Goal: Information Seeking & Learning: Check status

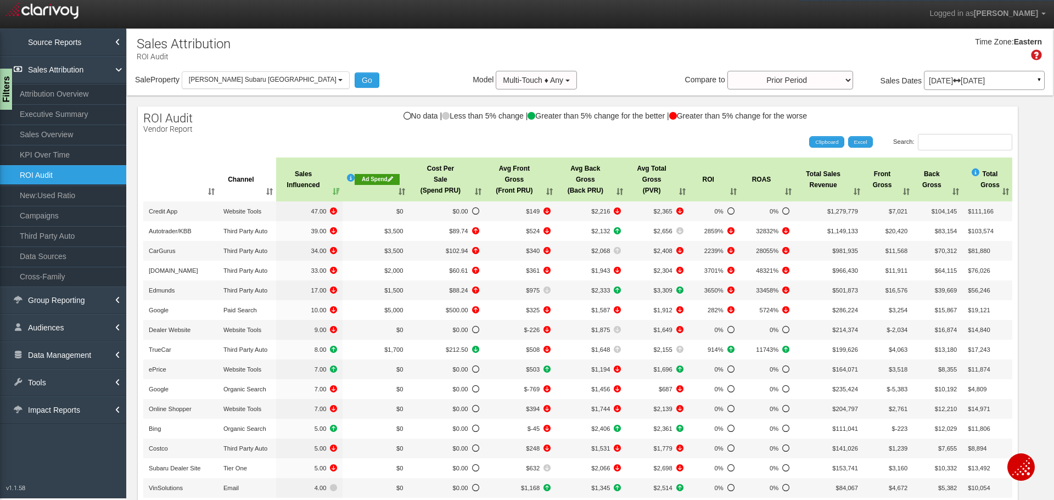
select select "object:7342"
click at [237, 84] on button "[PERSON_NAME] Subaru [GEOGRAPHIC_DATA]" at bounding box center [266, 79] width 168 height 17
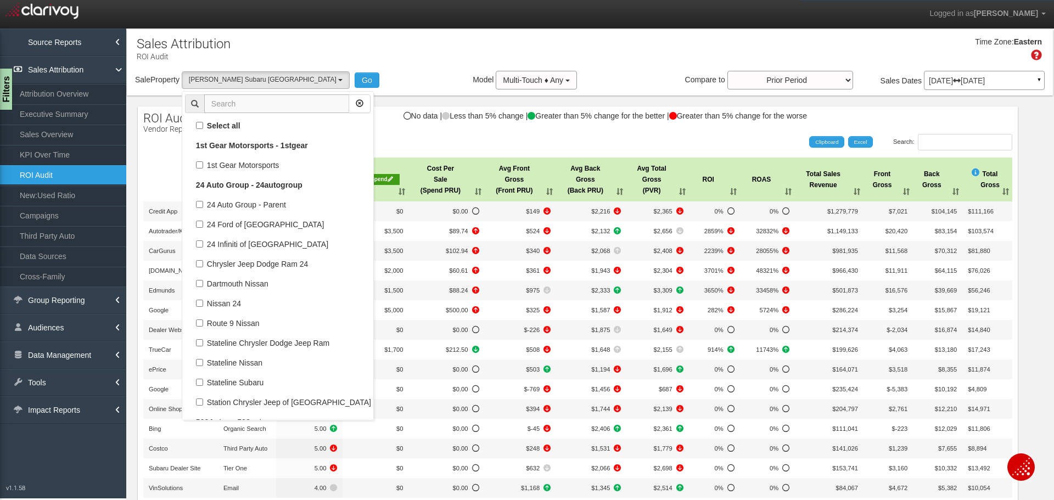
scroll to position [47345, 0]
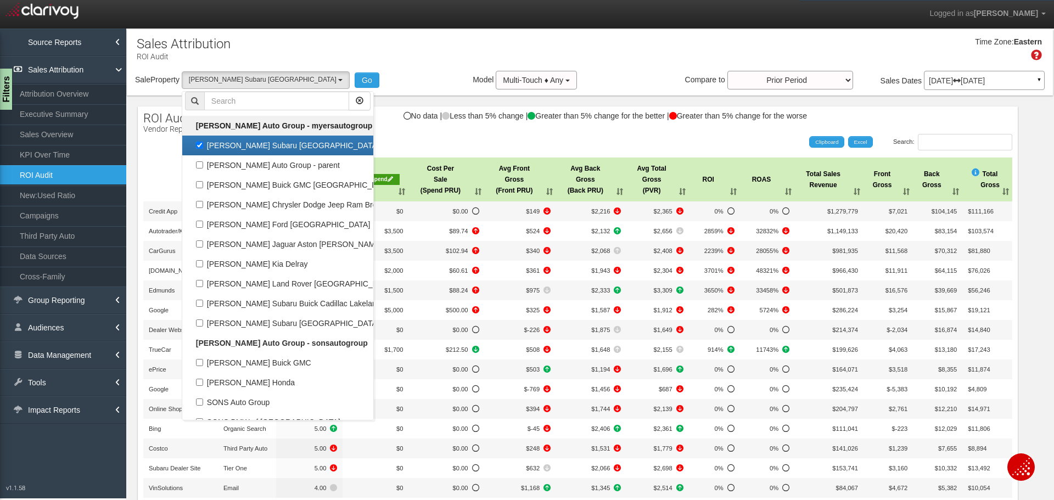
drag, startPoint x: 198, startPoint y: 141, endPoint x: 226, endPoint y: 125, distance: 31.7
click at [199, 140] on label "[PERSON_NAME] Subaru [GEOGRAPHIC_DATA]" at bounding box center [278, 145] width 186 height 14
click at [199, 142] on input "[PERSON_NAME] Subaru [GEOGRAPHIC_DATA]" at bounding box center [199, 145] width 7 height 7
checkbox input "false"
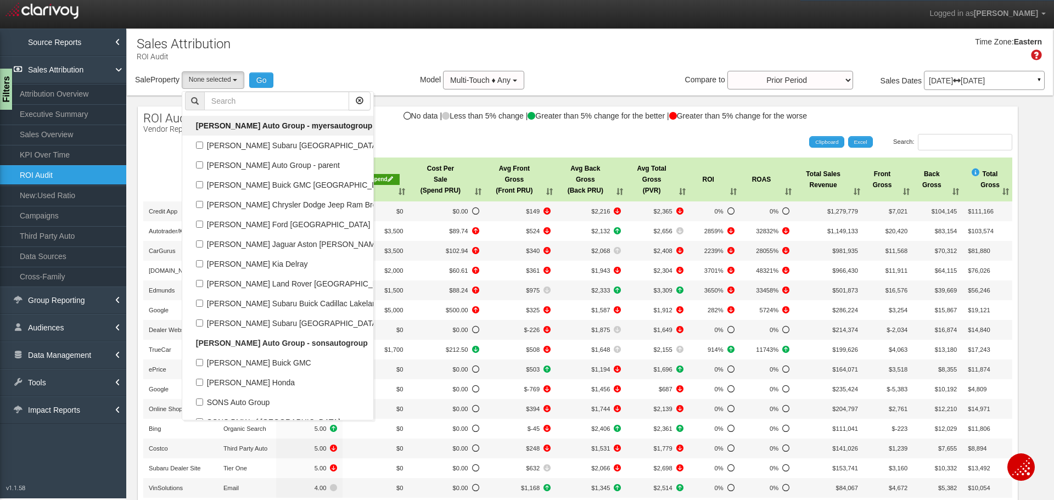
select select
click at [243, 105] on input "text" at bounding box center [276, 101] width 145 height 19
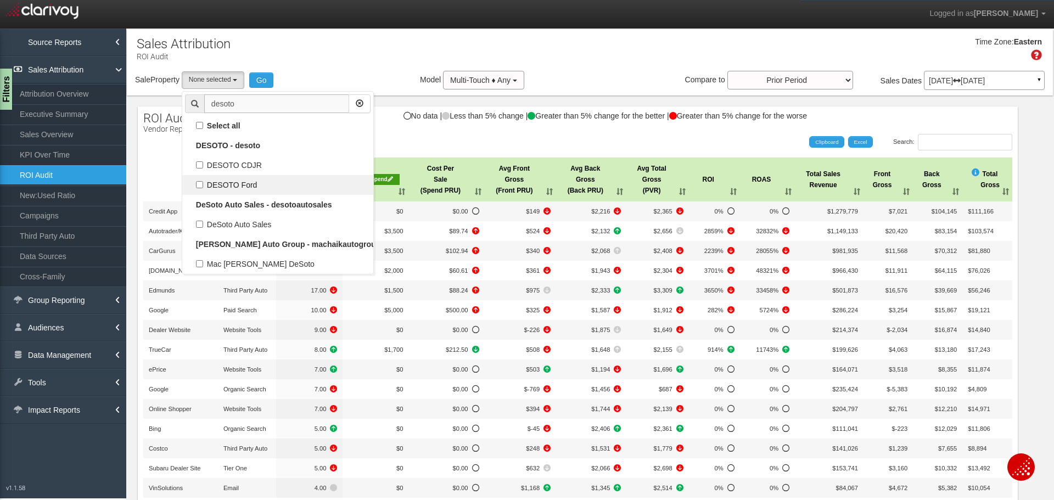
scroll to position [0, 0]
type input "desoto"
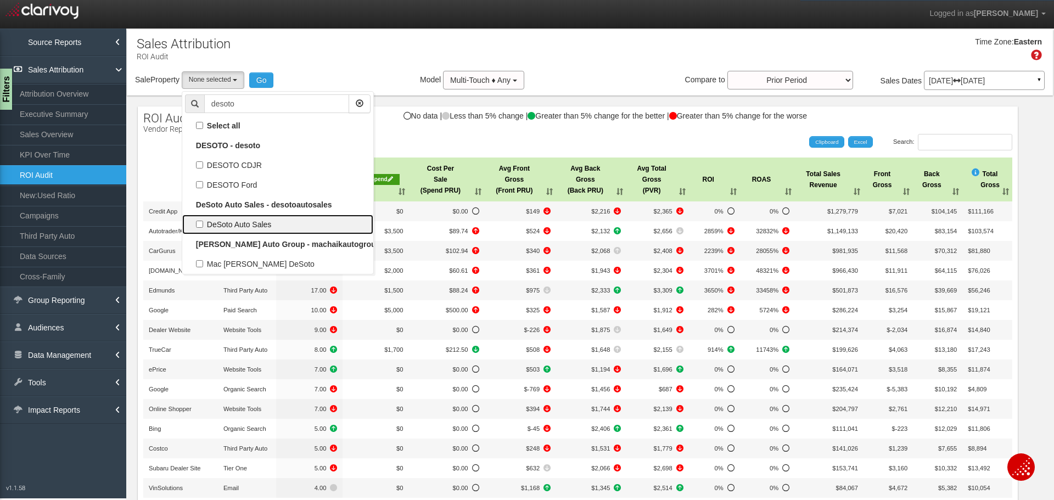
click at [216, 223] on label "DeSoto Auto Sales" at bounding box center [278, 224] width 186 height 14
click at [203, 223] on input "DeSoto Auto Sales" at bounding box center [199, 224] width 7 height 7
checkbox input "true"
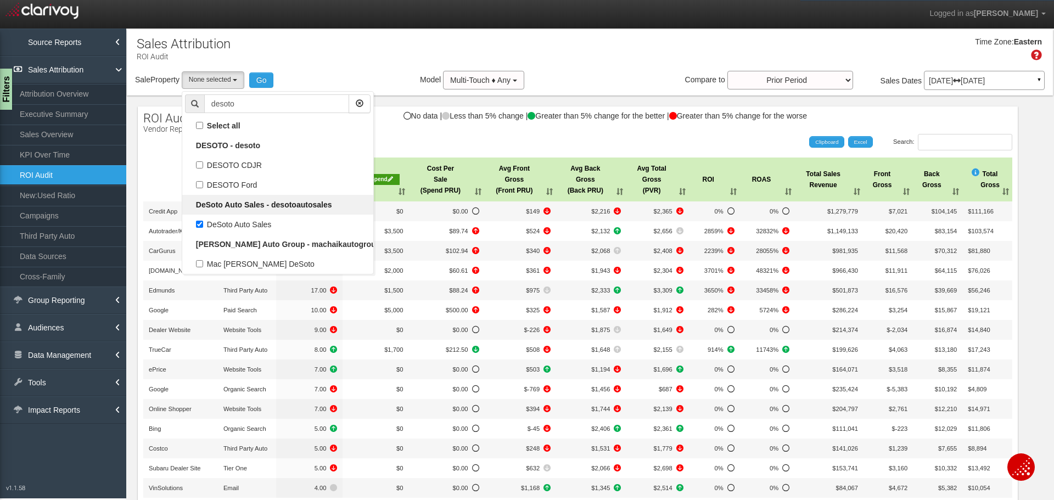
select select "object:6308"
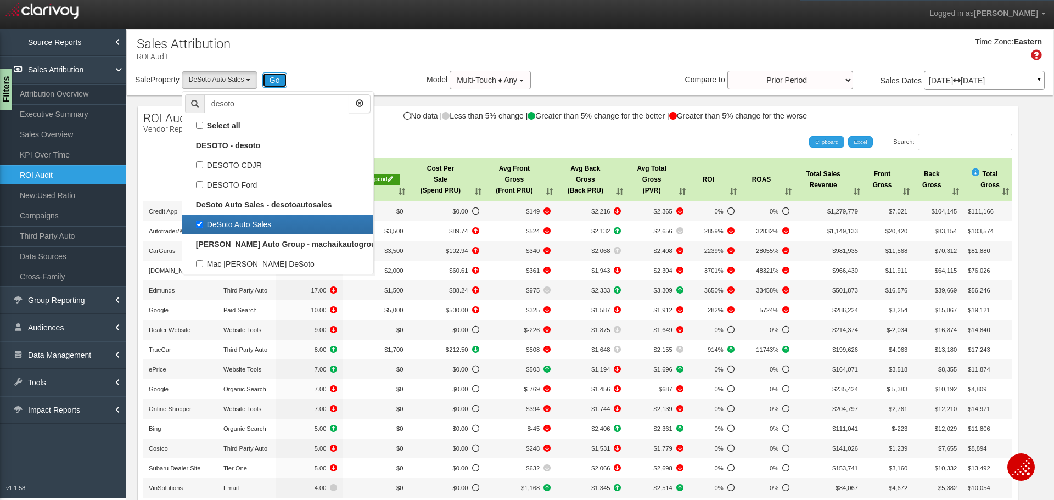
click at [279, 87] on button "Go" at bounding box center [274, 79] width 25 height 15
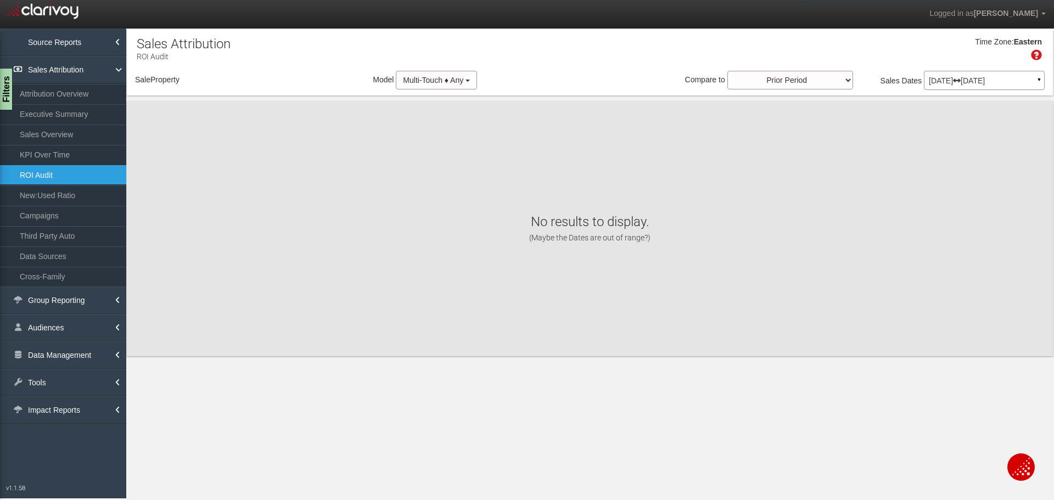
select select "object:8918"
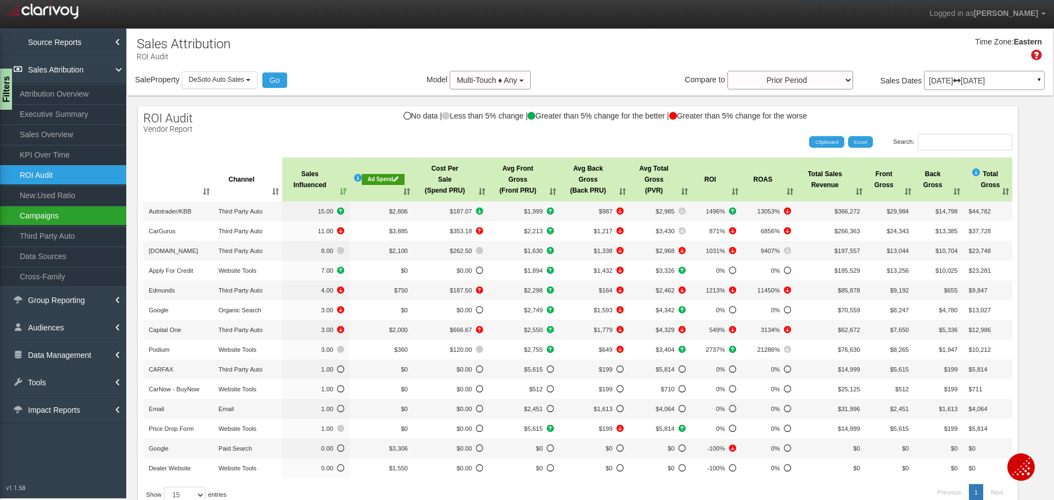
click at [49, 214] on link "Campaigns" at bounding box center [63, 216] width 126 height 20
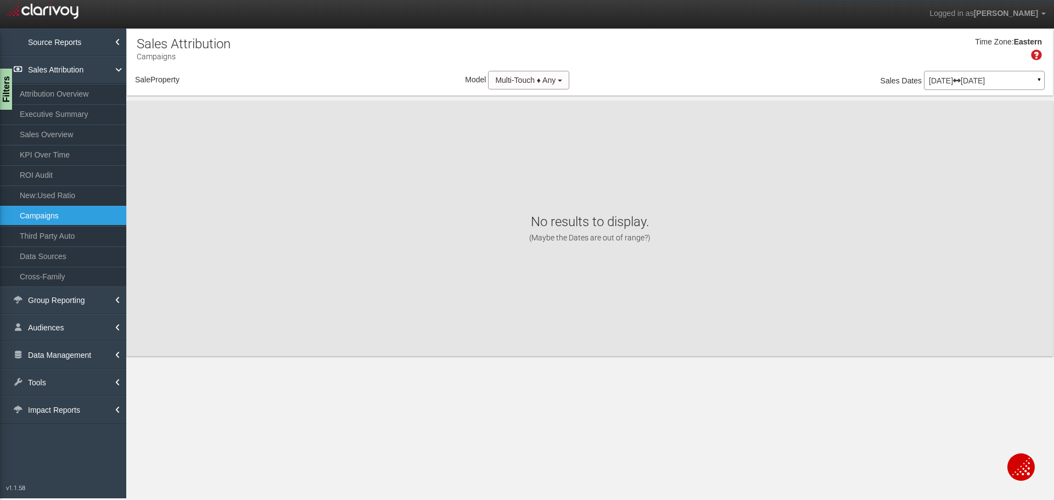
select select "object:11508"
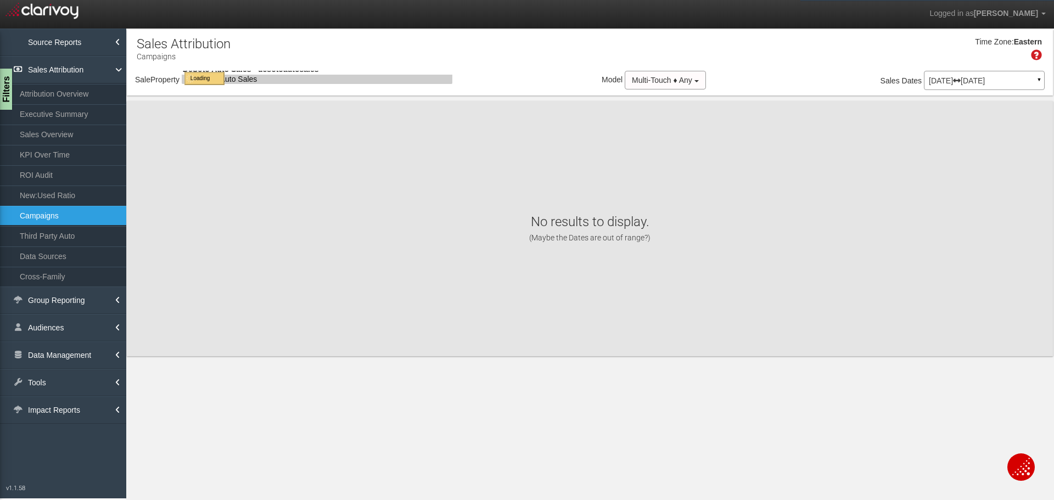
select select "object:11508"
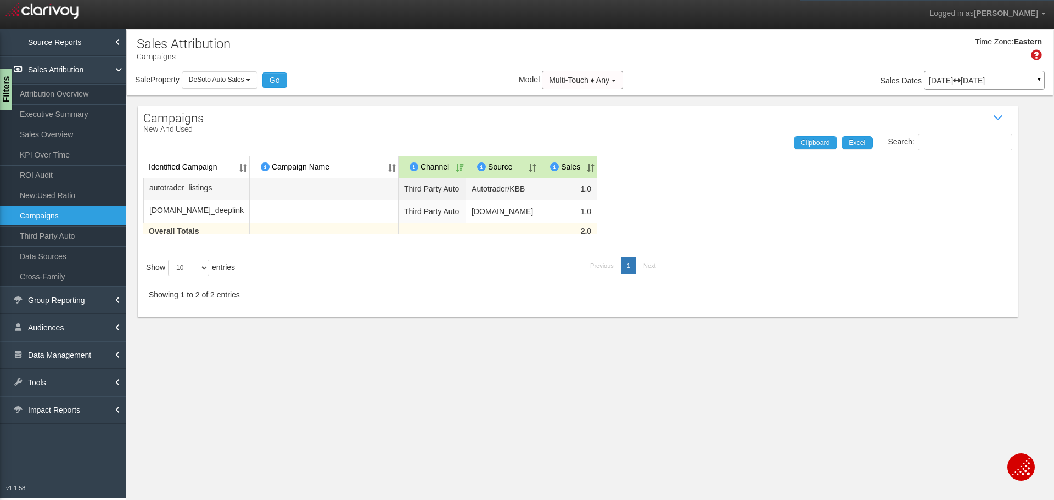
click at [965, 86] on div "[DATE] [DATE] ▼" at bounding box center [984, 80] width 121 height 19
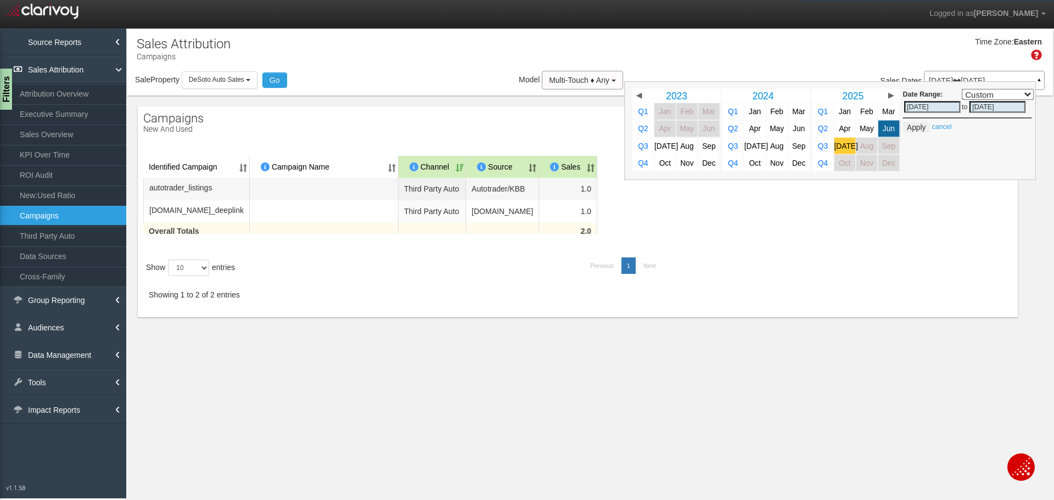
click at [841, 145] on span "[DATE]" at bounding box center [846, 146] width 24 height 8
select select ","
type input "[DATE]"
click at [912, 126] on button "Apply" at bounding box center [916, 127] width 27 height 11
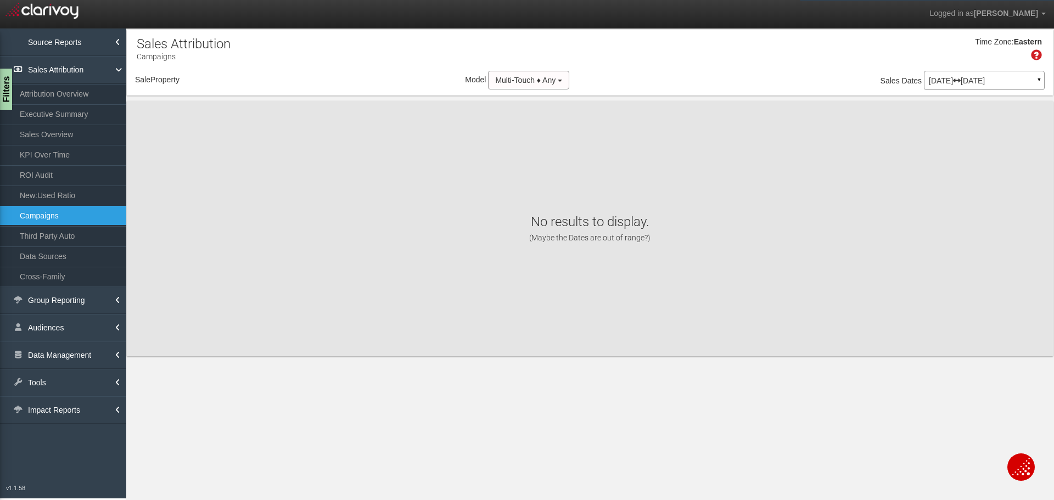
select select "object:14098"
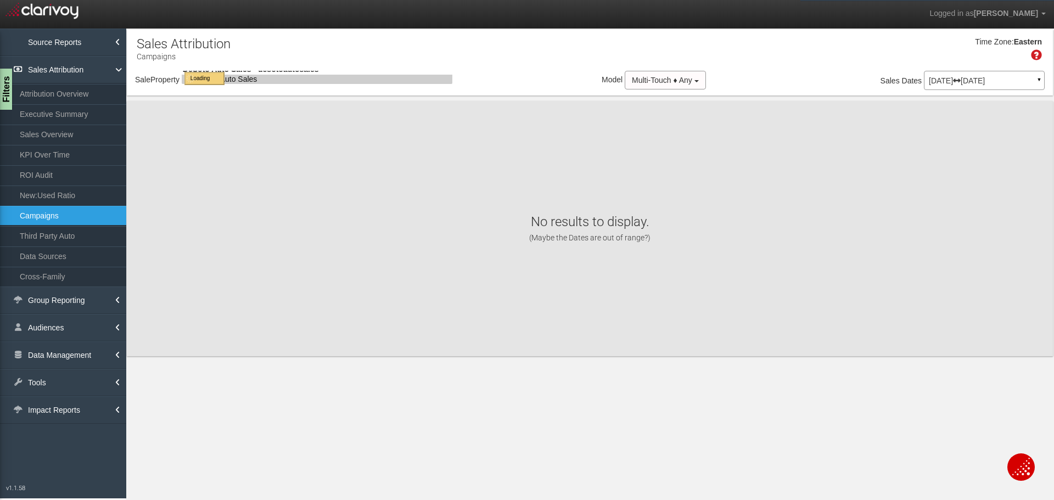
select select "object:14098"
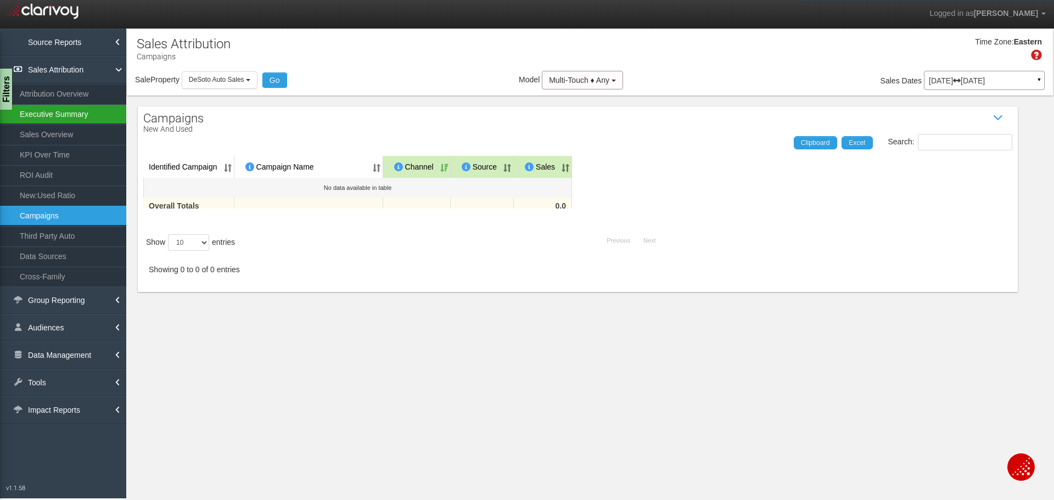
drag, startPoint x: 63, startPoint y: 113, endPoint x: 62, endPoint y: 67, distance: 46.1
click at [63, 113] on link "Executive Summary" at bounding box center [63, 114] width 126 height 20
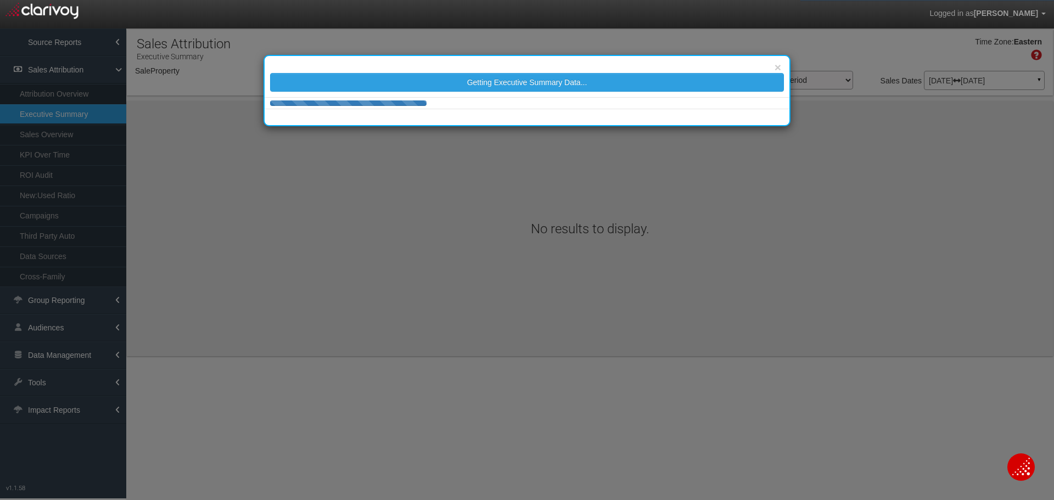
select select "object:16700"
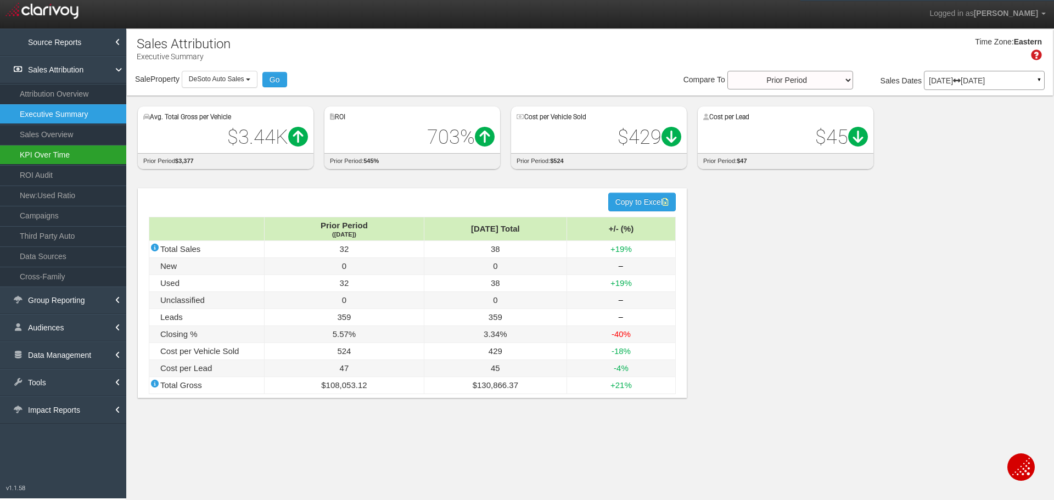
click at [34, 154] on link "KPI Over Time" at bounding box center [63, 155] width 126 height 20
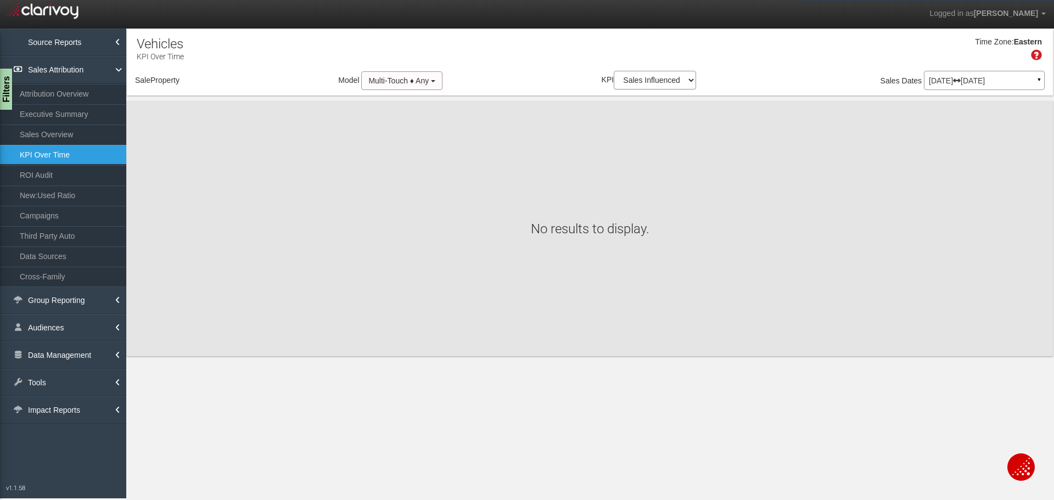
select select "object:19291"
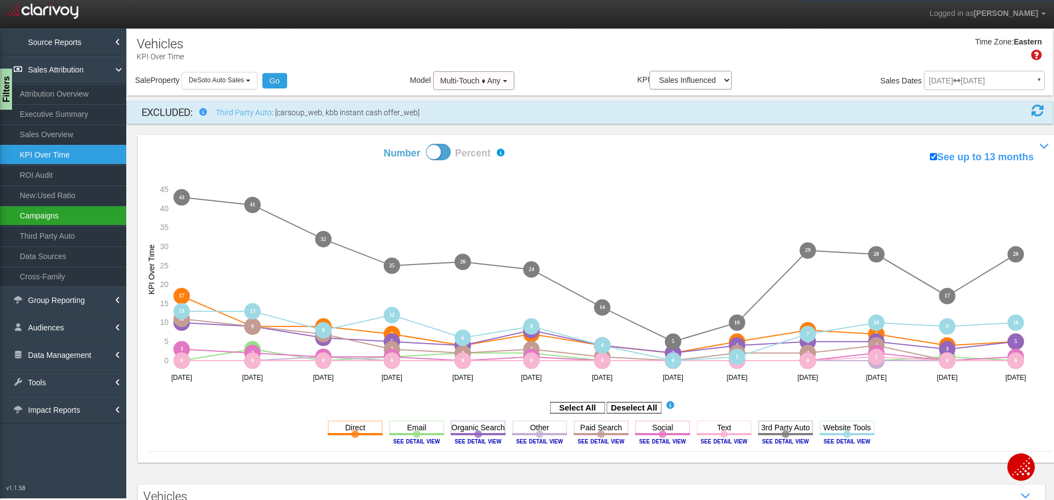
click at [50, 215] on link "Campaigns" at bounding box center [63, 216] width 126 height 20
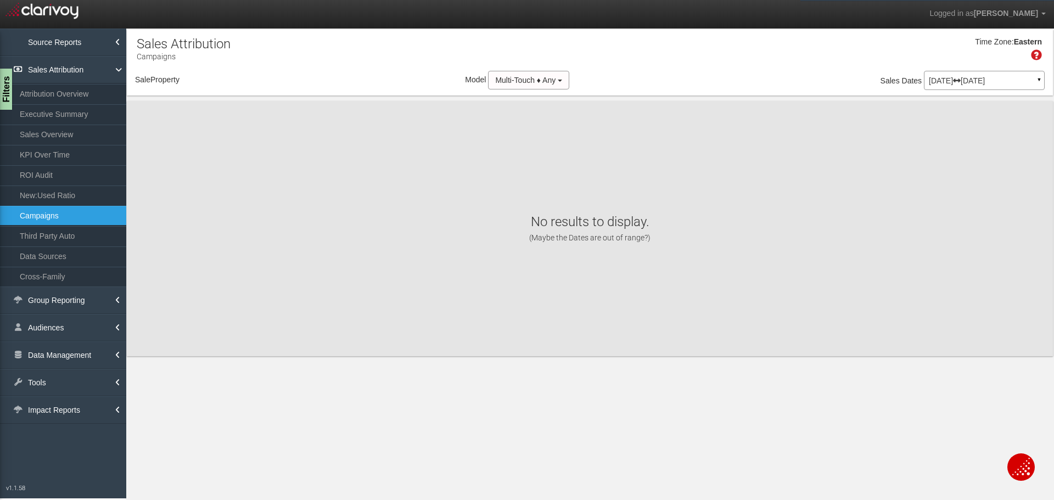
select select "object:21916"
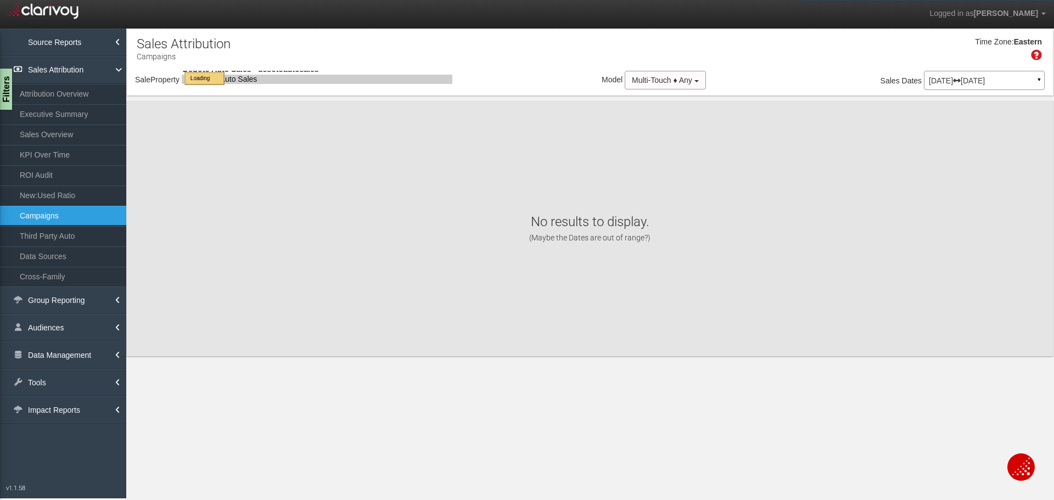
select select "object:21916"
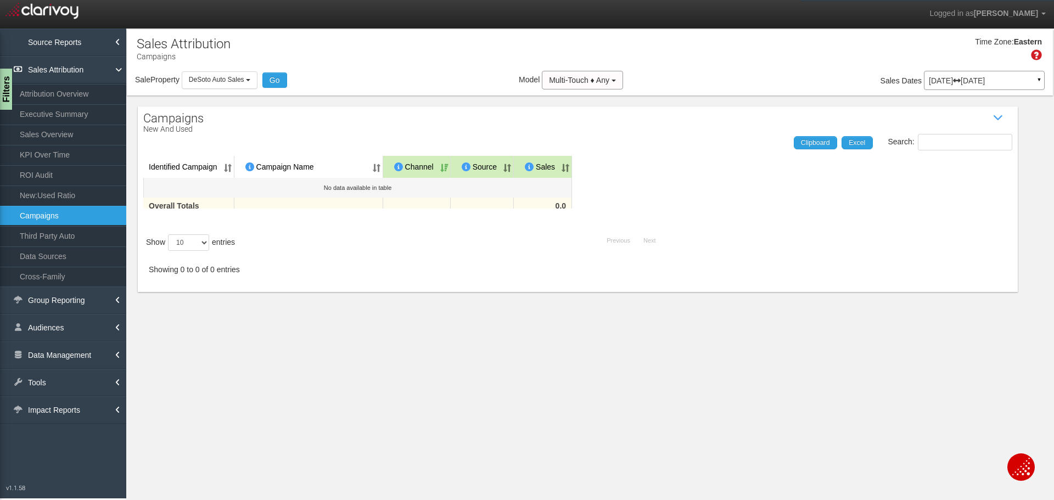
click at [960, 82] on p "[DATE] [DATE]" at bounding box center [984, 81] width 111 height 8
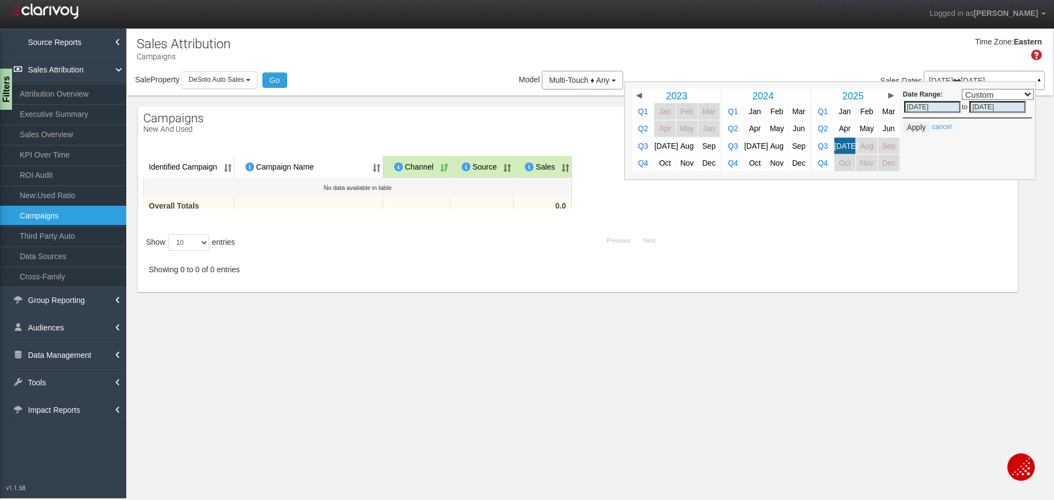
click at [885, 127] on span "Jun" at bounding box center [889, 129] width 12 height 8
select select ","
type input "[DATE]"
click at [914, 128] on button "Apply" at bounding box center [916, 127] width 27 height 11
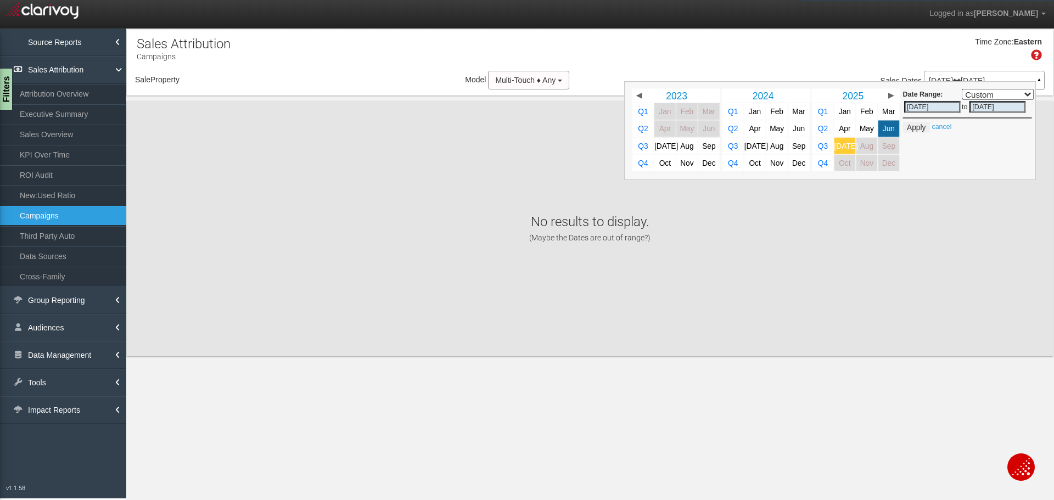
click at [836, 147] on link "[DATE]" at bounding box center [844, 146] width 21 height 16
select select "object:24506"
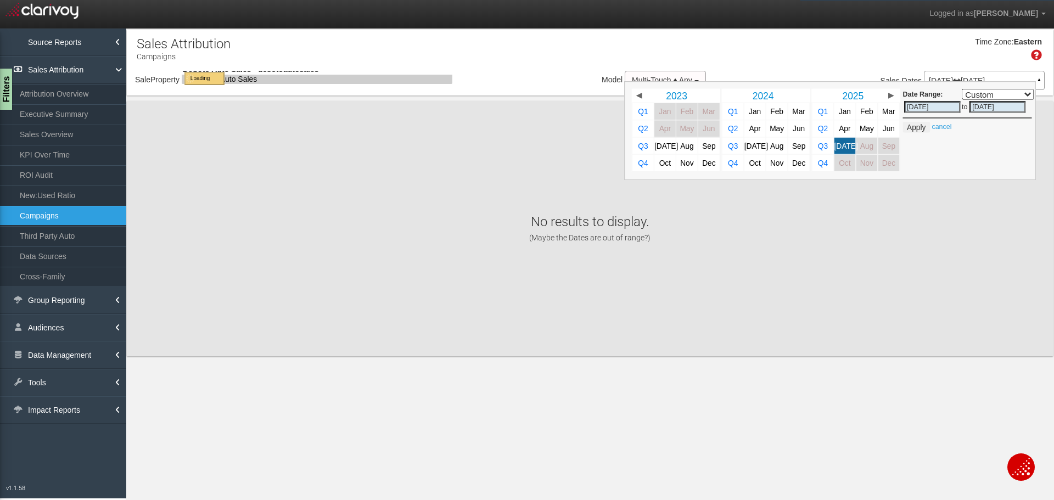
click at [0, 0] on div "× Getting Campaign data..." at bounding box center [0, 0] width 0 height 0
select select "object:24506"
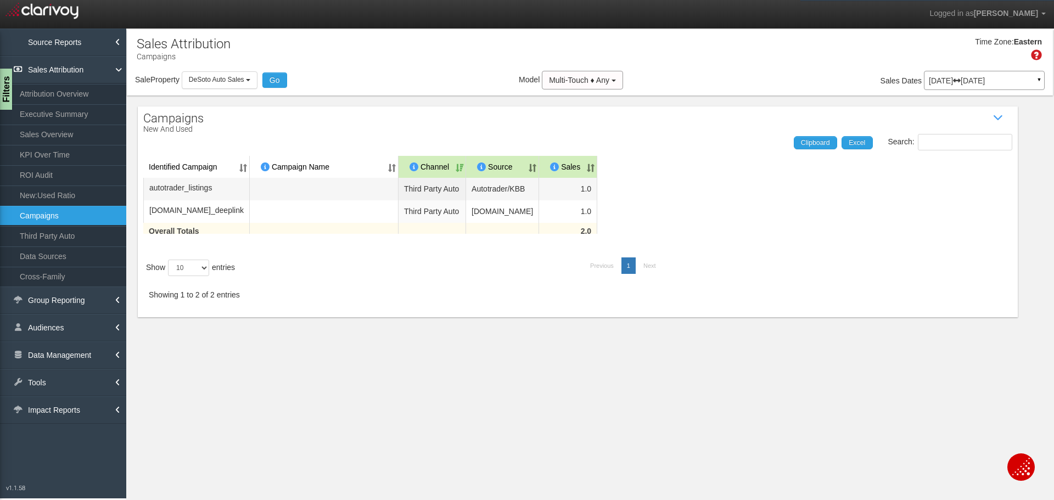
click at [968, 85] on p "[DATE] [DATE]" at bounding box center [984, 81] width 111 height 8
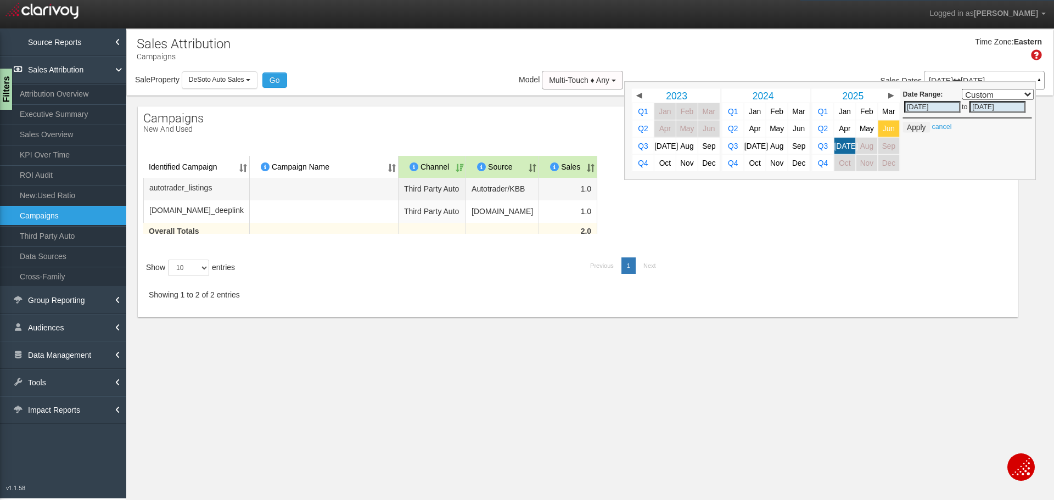
click at [888, 133] on link "Jun" at bounding box center [888, 128] width 21 height 16
select select ","
type input "[DATE]"
click at [916, 130] on button "Apply" at bounding box center [916, 127] width 27 height 11
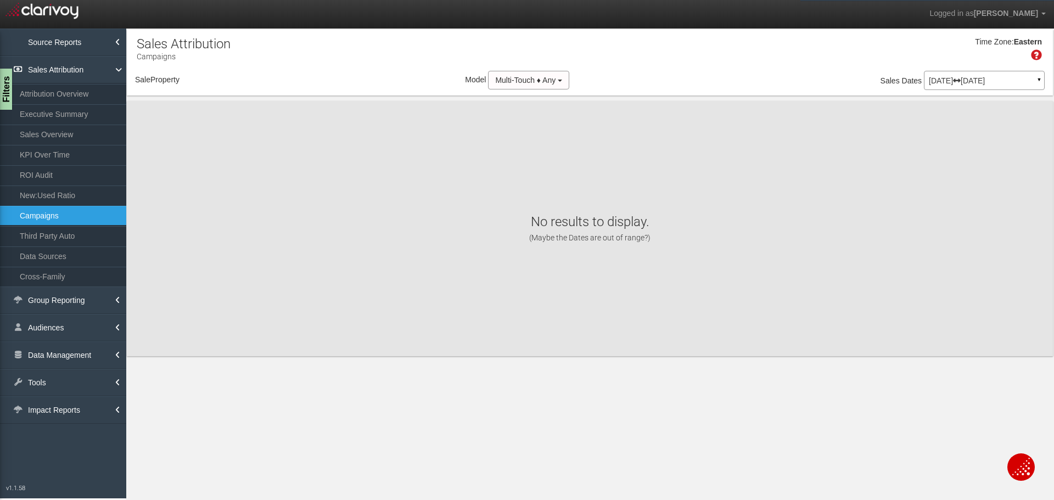
select select "object:27096"
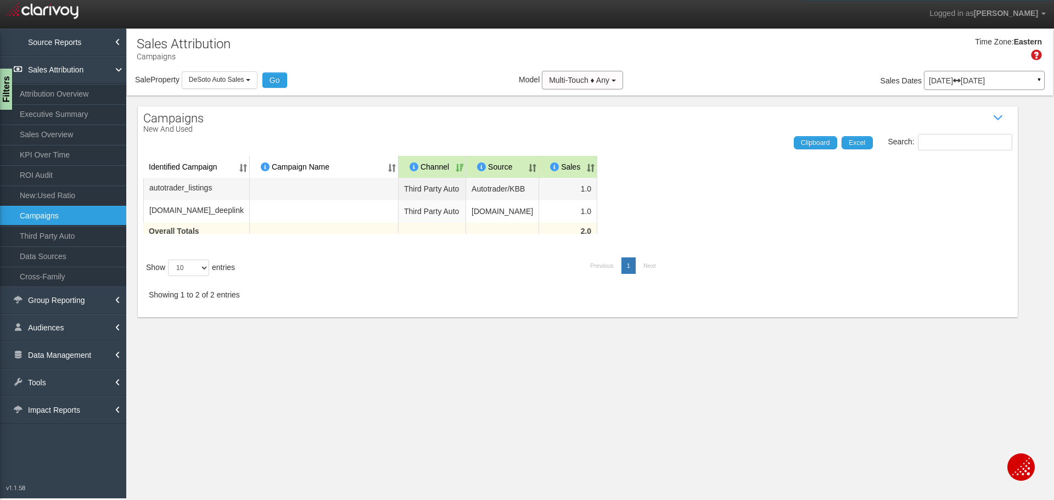
click at [972, 84] on p "[DATE] [DATE]" at bounding box center [984, 81] width 111 height 8
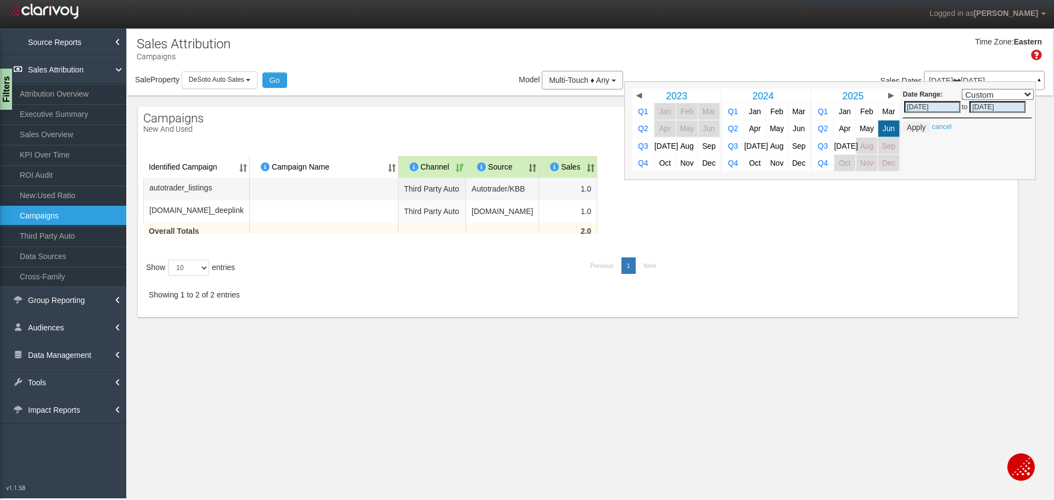
click at [846, 143] on span "[DATE]" at bounding box center [846, 146] width 24 height 8
select select ","
type input "[DATE]"
click at [910, 125] on button "Apply" at bounding box center [916, 127] width 27 height 11
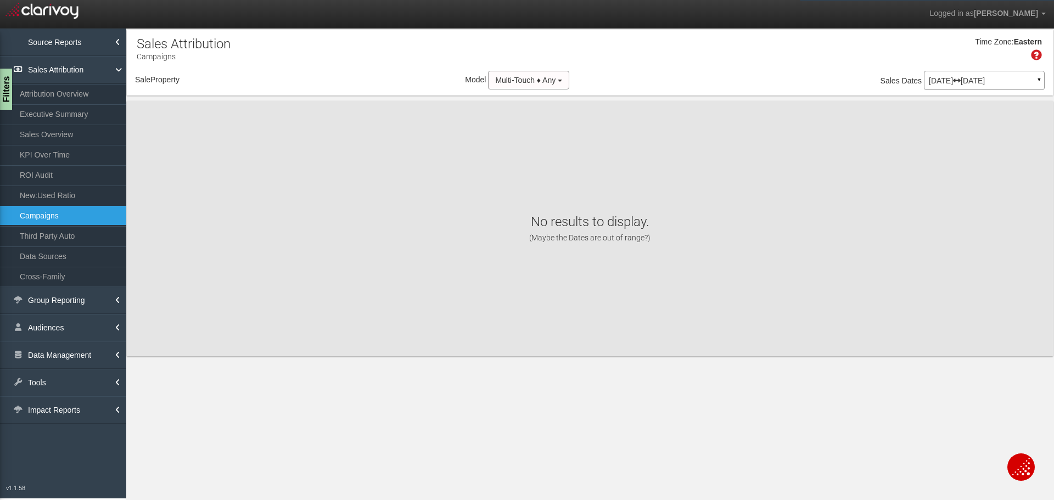
select select "object:29686"
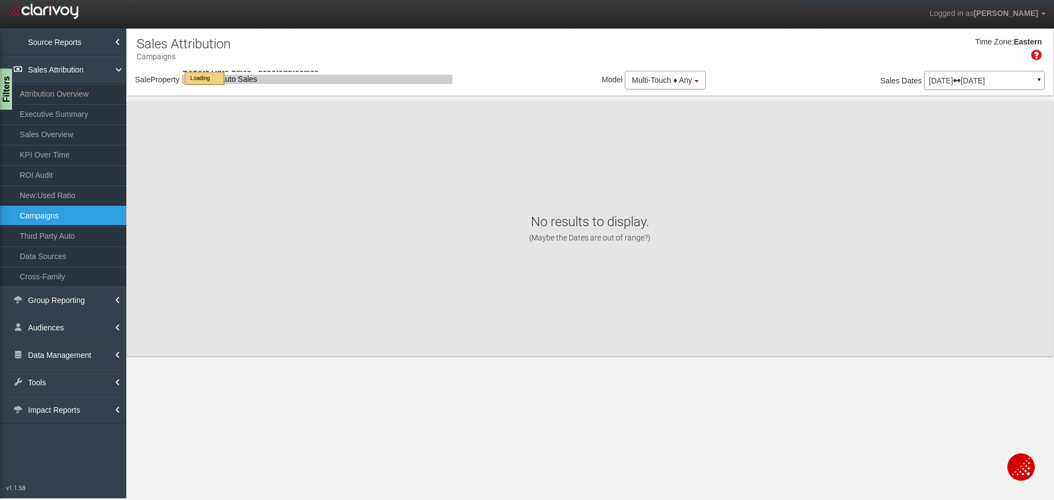
select select "object:29686"
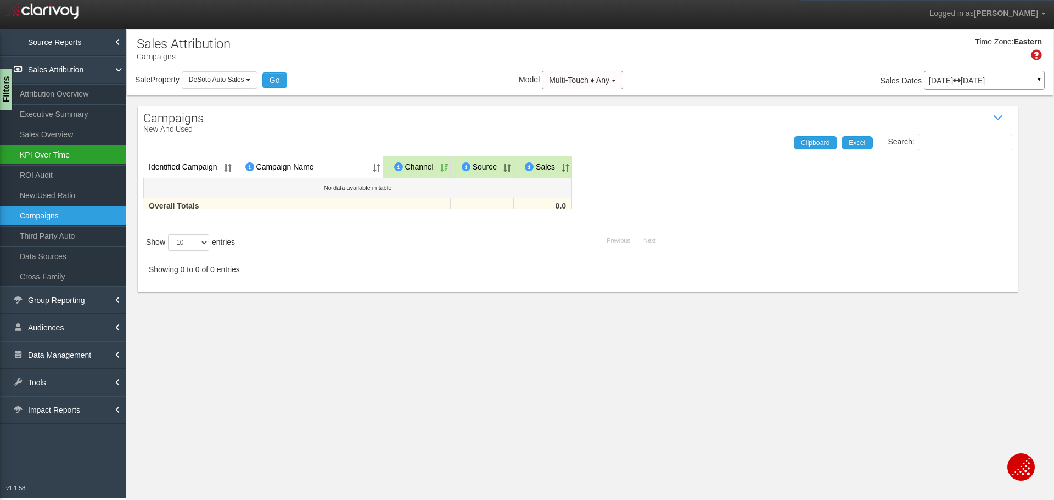
click at [63, 153] on link "KPI Over Time" at bounding box center [63, 155] width 126 height 20
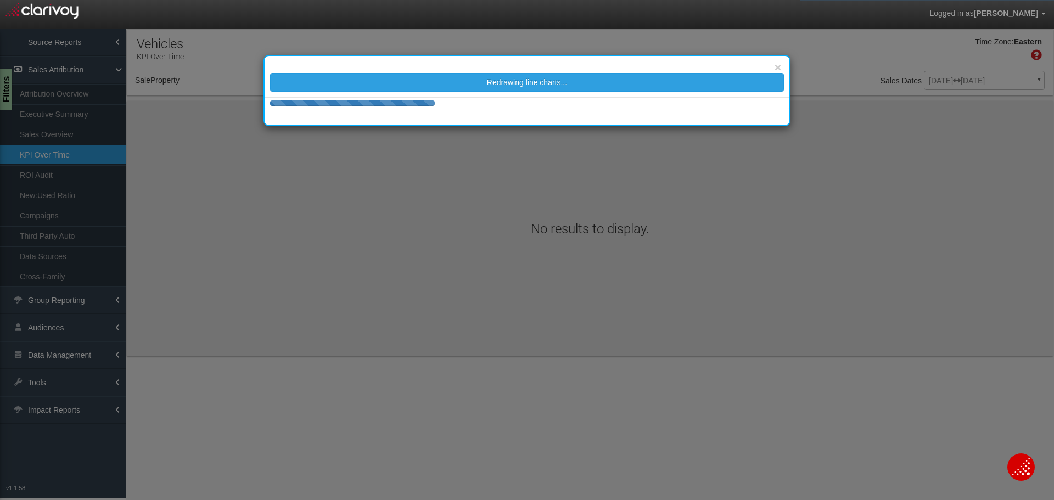
select select "object:32277"
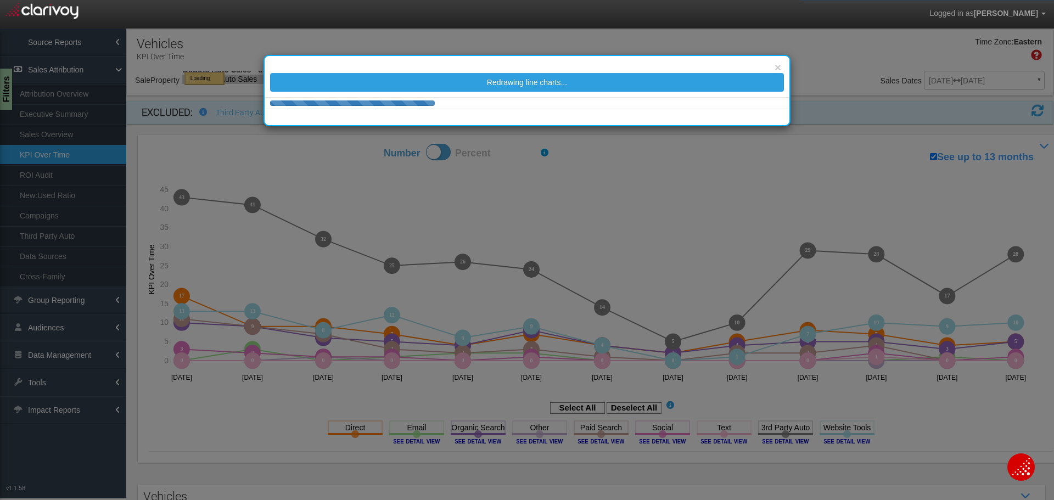
click at [648, 408] on div "× Redrawing line charts..." at bounding box center [527, 250] width 1054 height 500
select select "object:32277"
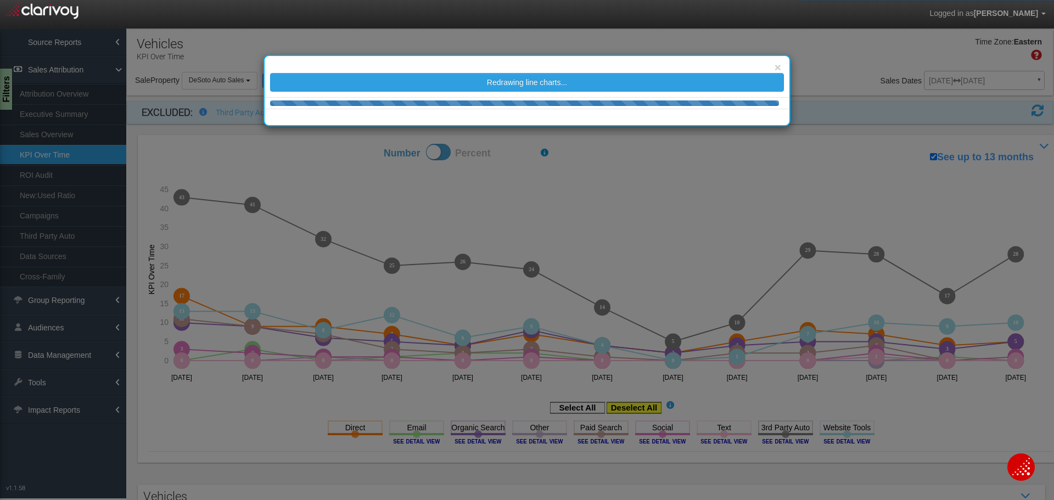
click at [644, 407] on rect at bounding box center [634, 407] width 55 height 11
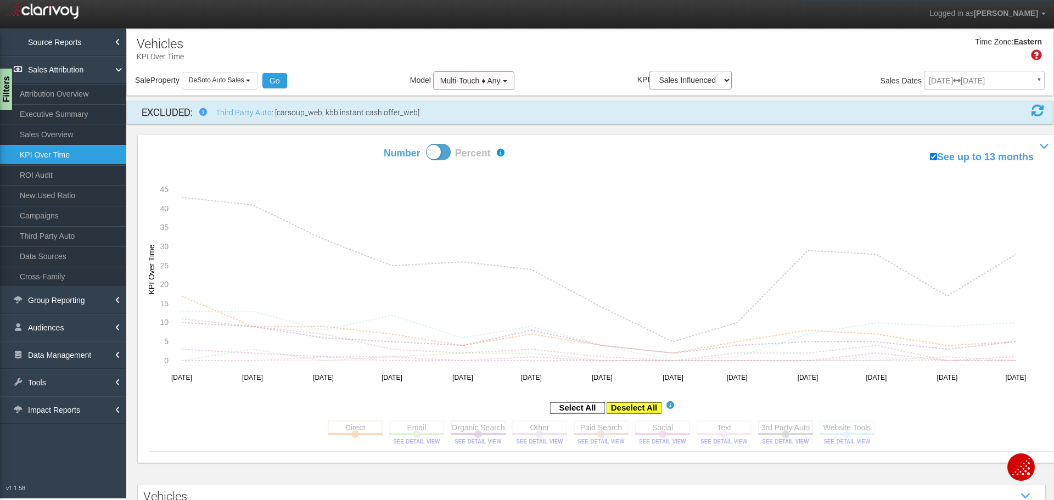
drag, startPoint x: 644, startPoint y: 407, endPoint x: 664, endPoint y: 431, distance: 30.8
click at [665, 429] on rect at bounding box center [662, 427] width 55 height 14
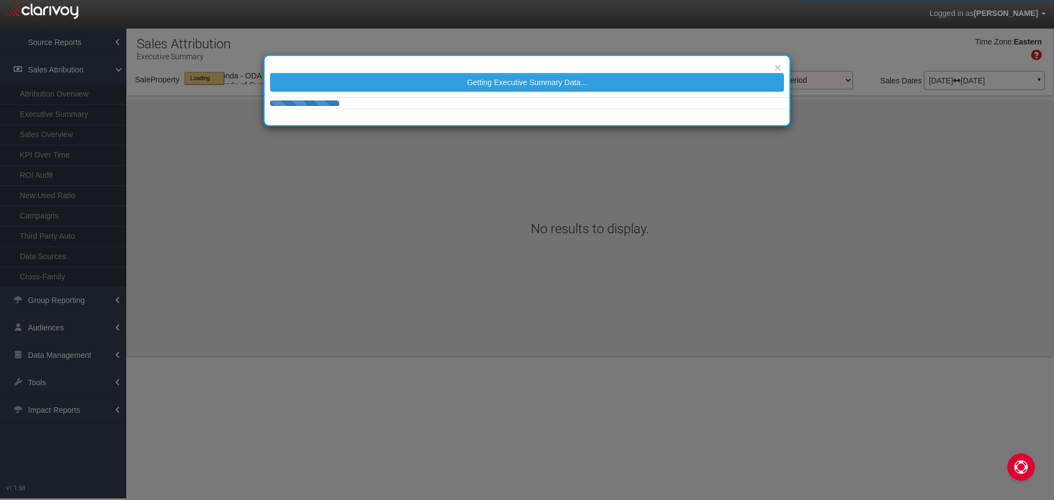
select select "object:2165"
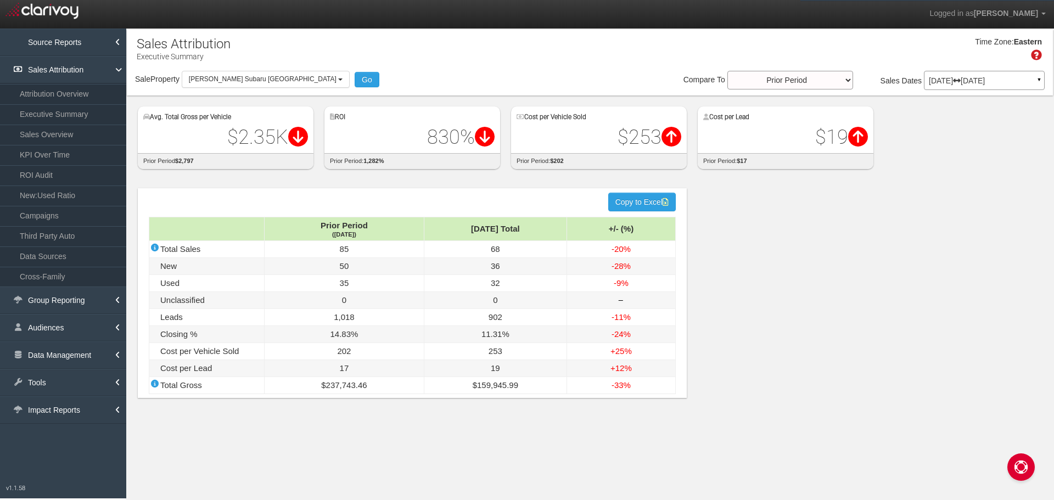
click at [230, 81] on span "[PERSON_NAME] Subaru [GEOGRAPHIC_DATA]" at bounding box center [263, 79] width 148 height 8
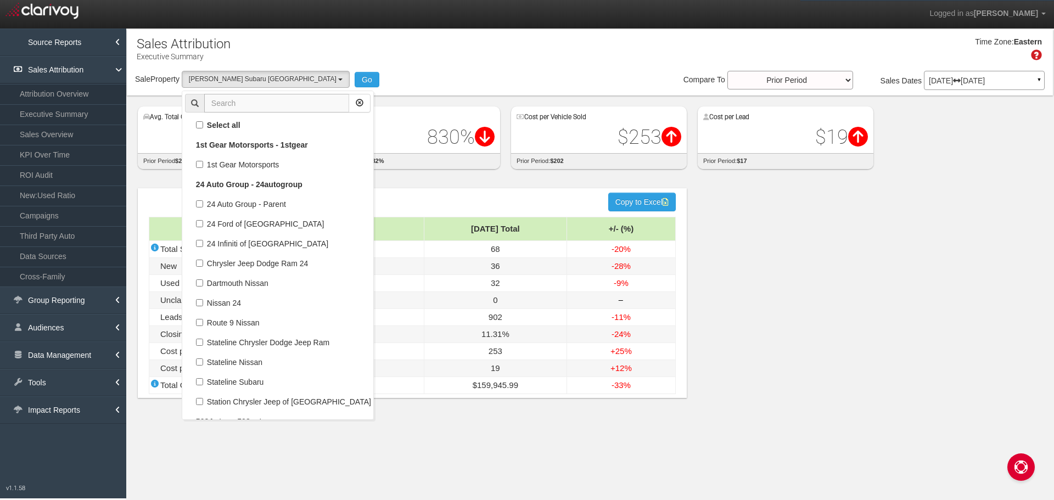
scroll to position [47345, 0]
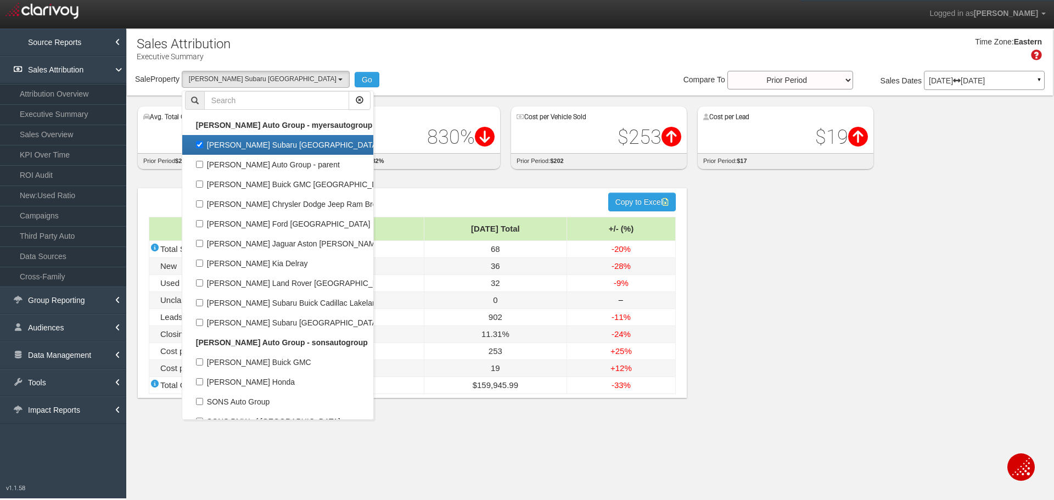
click at [203, 143] on label "[PERSON_NAME] Subaru [GEOGRAPHIC_DATA]" at bounding box center [278, 145] width 186 height 14
click at [203, 143] on input "[PERSON_NAME] Subaru [GEOGRAPHIC_DATA]" at bounding box center [199, 144] width 7 height 7
checkbox input "false"
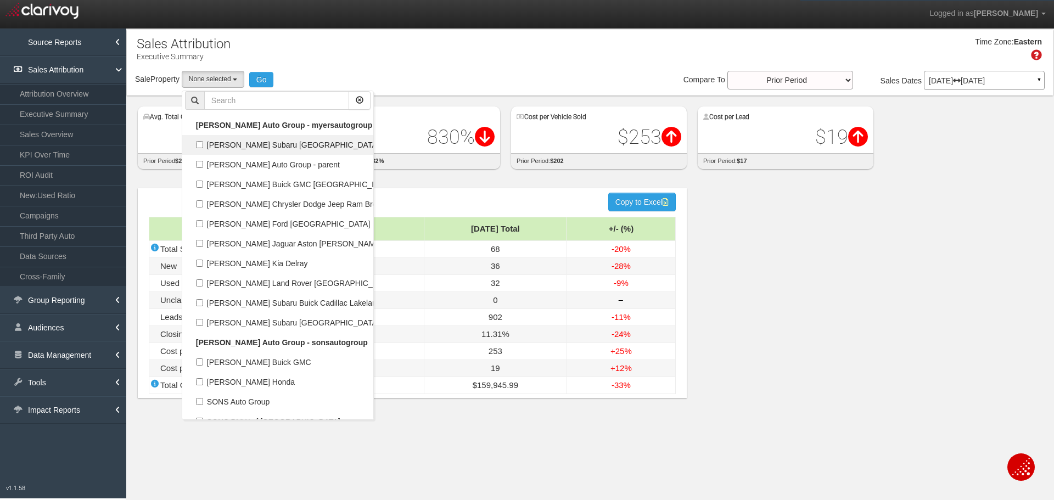
select select
click at [223, 101] on input "text" at bounding box center [276, 100] width 145 height 19
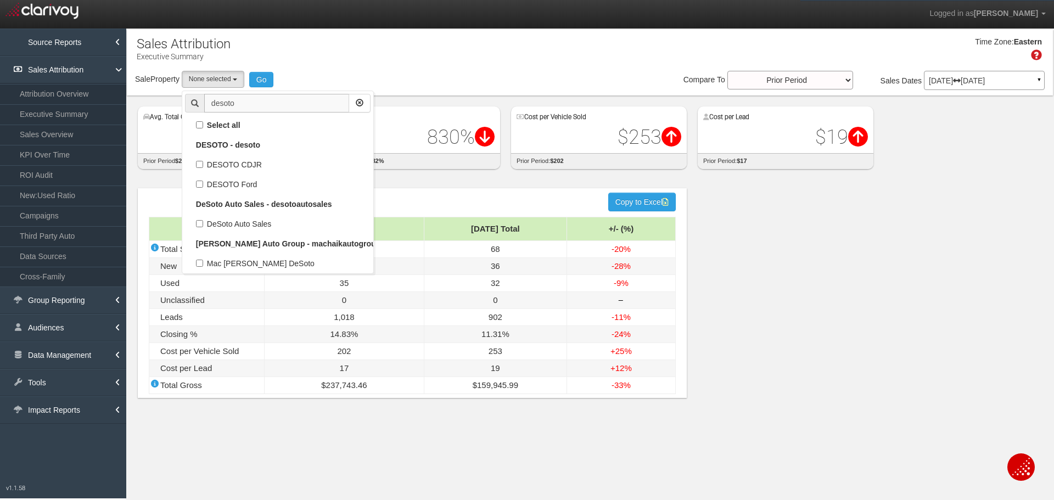
scroll to position [0, 0]
type input "desoto"
click at [245, 224] on label "DeSoto Auto Sales" at bounding box center [278, 224] width 186 height 14
click at [203, 224] on input "DeSoto Auto Sales" at bounding box center [199, 223] width 7 height 7
checkbox input "true"
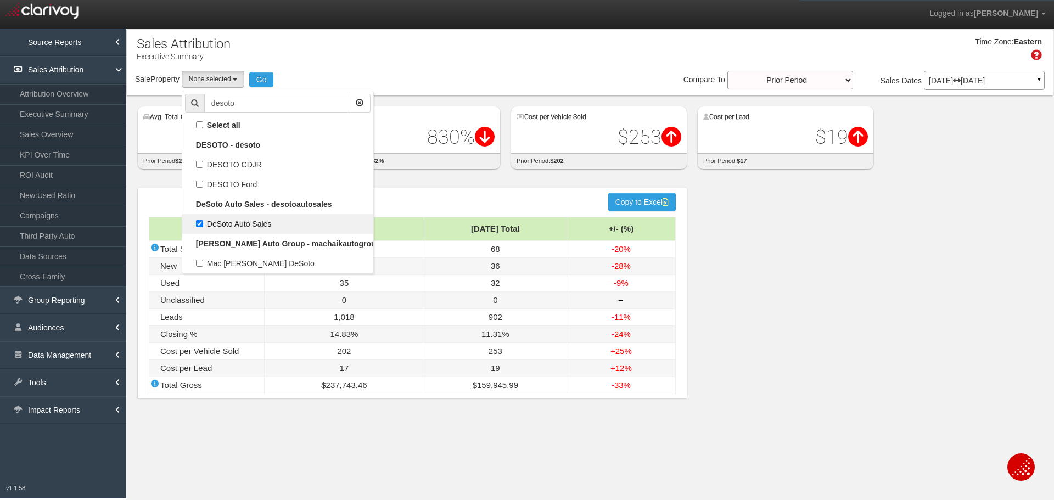
select select "object:1131"
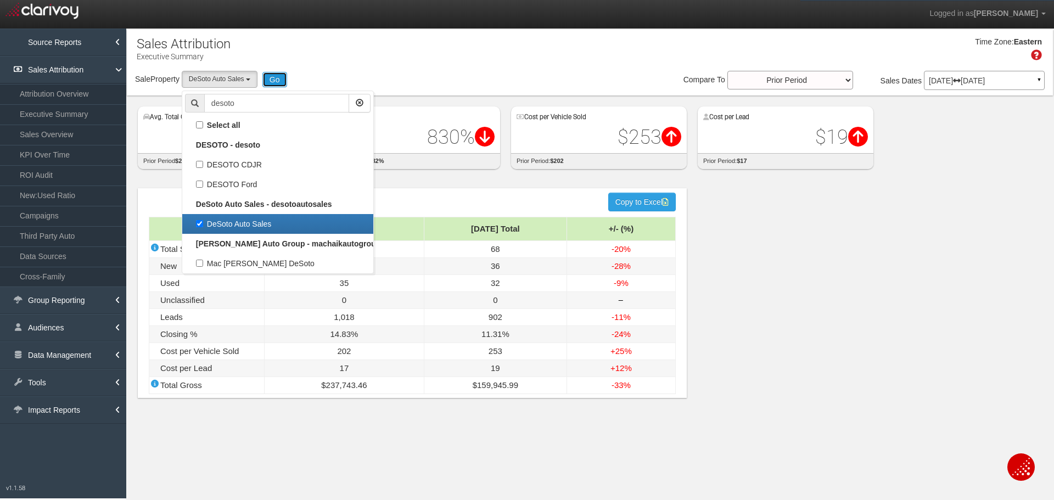
drag, startPoint x: 283, startPoint y: 83, endPoint x: 166, endPoint y: 471, distance: 405.5
click at [283, 82] on button "Go" at bounding box center [274, 79] width 25 height 15
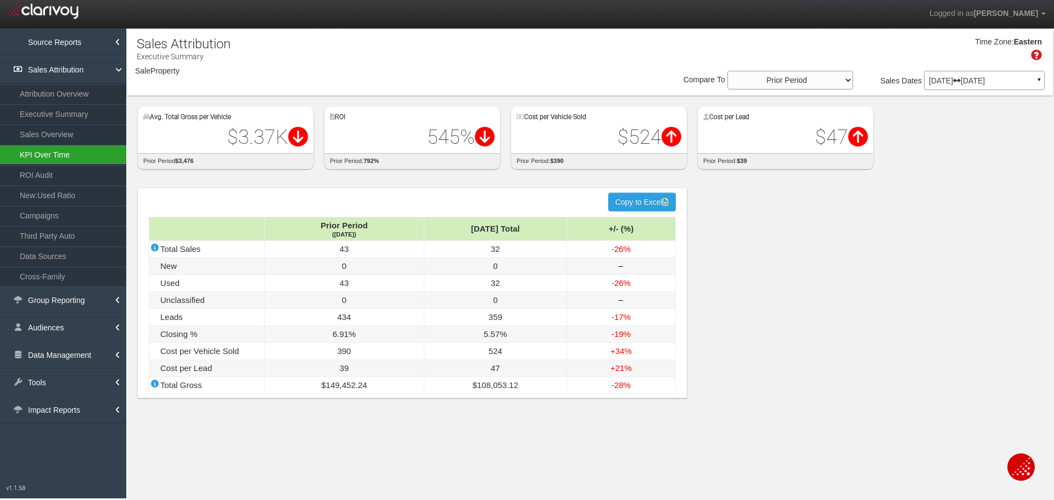
select select "object:3756"
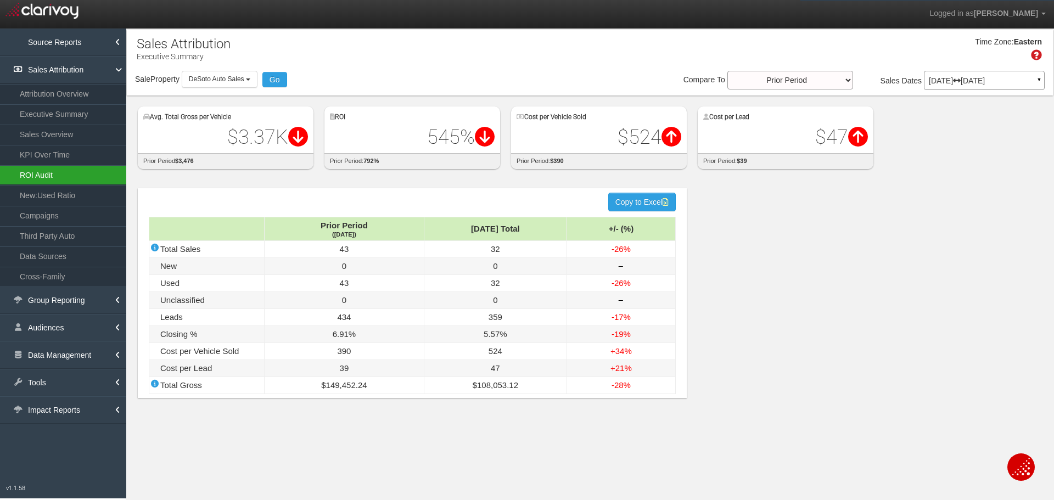
click at [38, 172] on link "ROI Audit" at bounding box center [63, 175] width 126 height 20
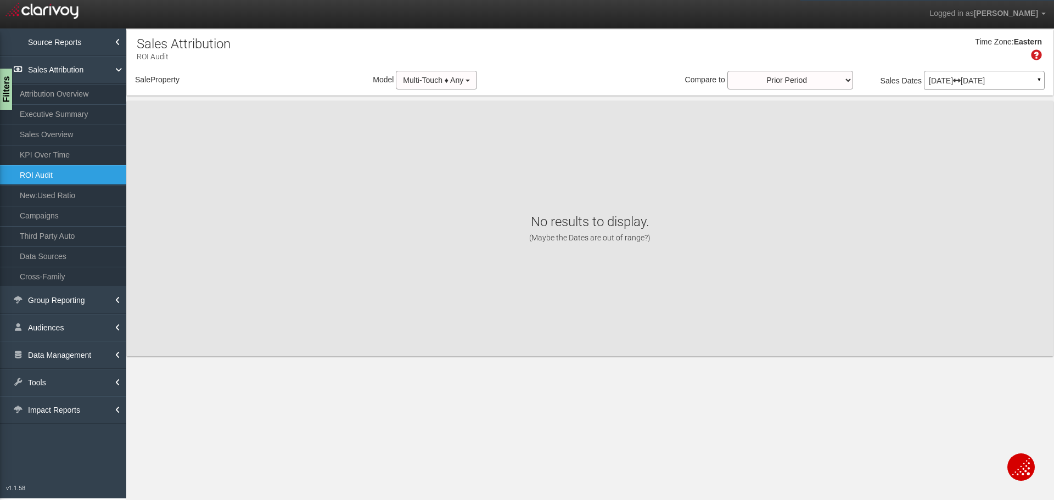
select select "object:6348"
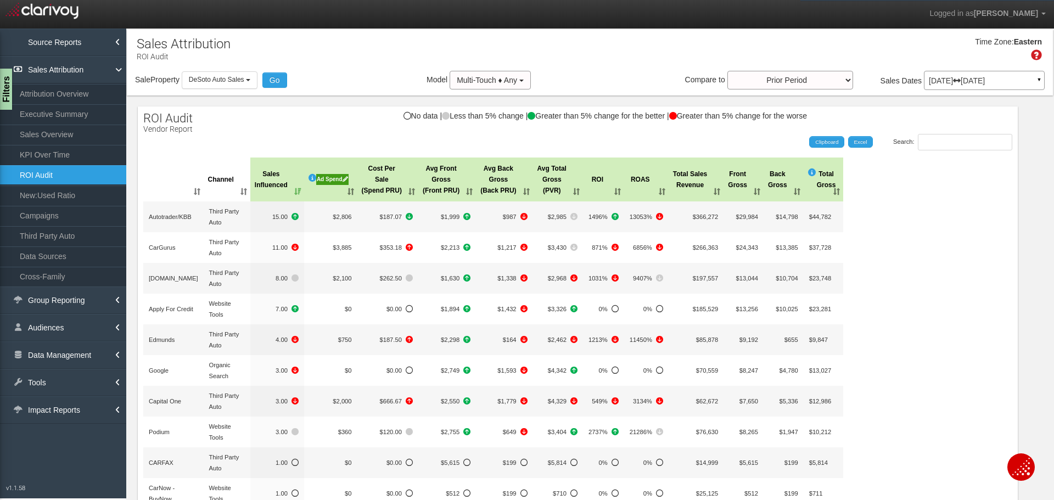
click at [980, 85] on p "[DATE] [DATE]" at bounding box center [984, 81] width 111 height 8
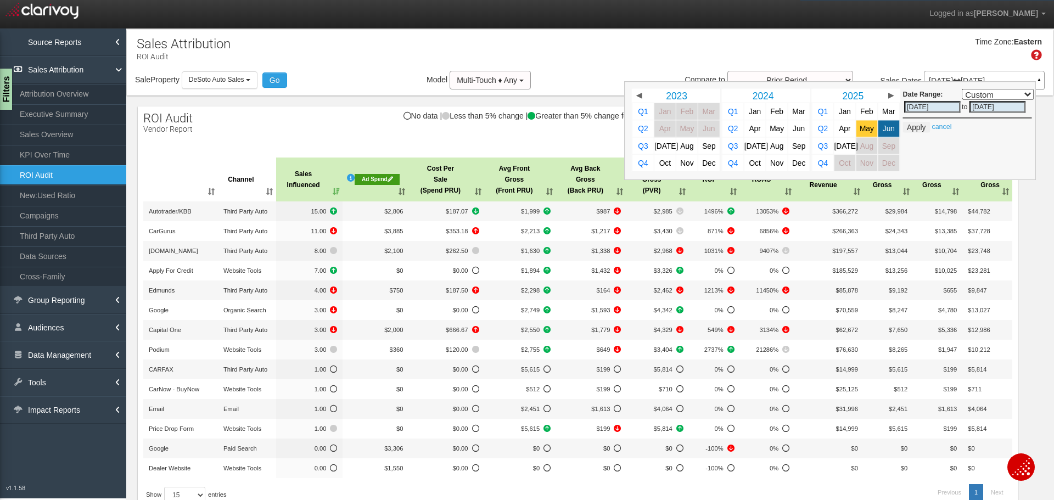
click at [860, 129] on span "May" at bounding box center [867, 129] width 14 height 8
select select ","
type input "05/01/2025"
type input "05/31/2025"
click at [838, 151] on link "[DATE]" at bounding box center [844, 146] width 21 height 16
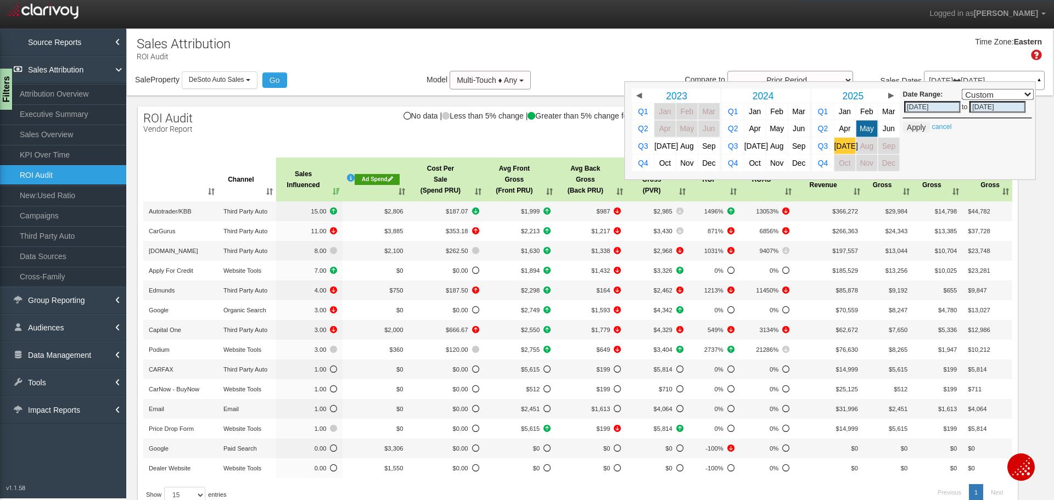
select select ","
type input "[DATE]"
click at [903, 130] on button "Apply" at bounding box center [916, 127] width 27 height 11
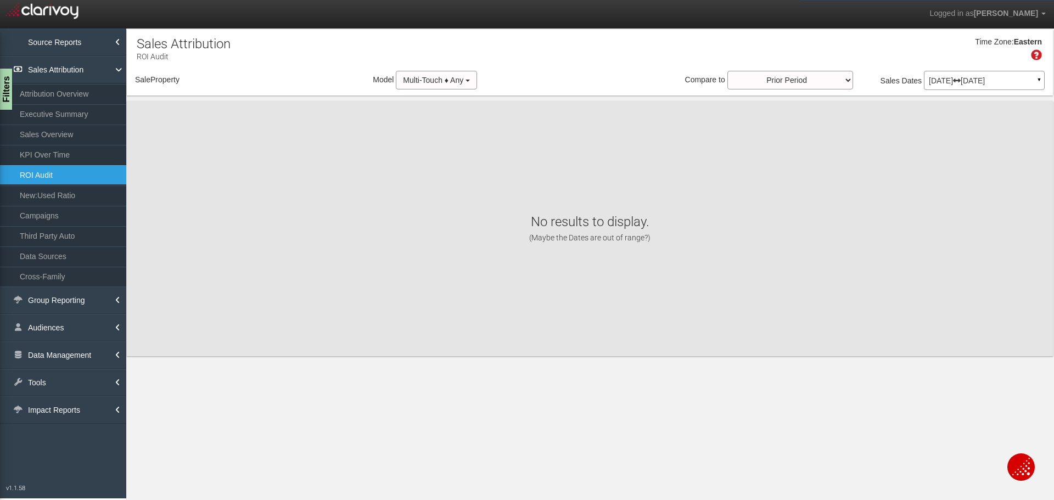
select select "object:8940"
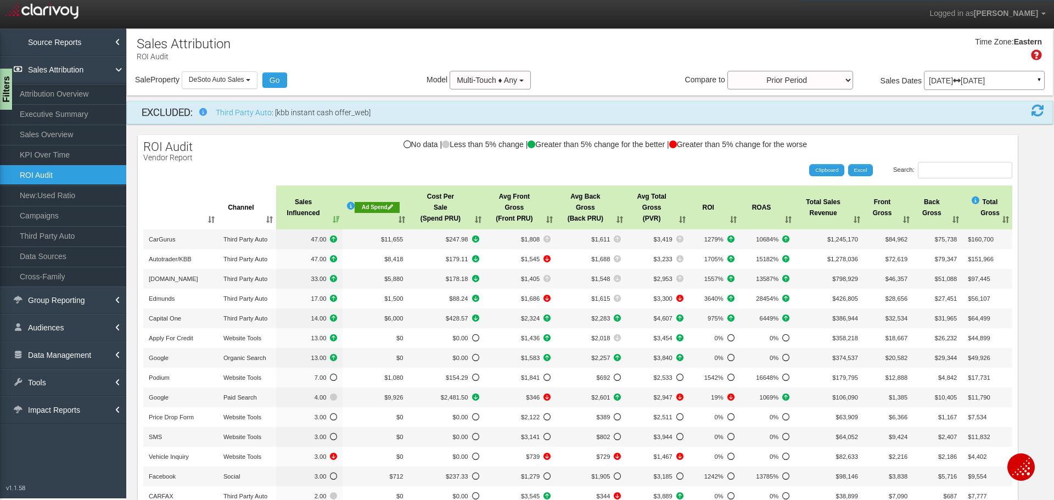
click at [401, 219] on th "Ad Spend" at bounding box center [376, 208] width 66 height 44
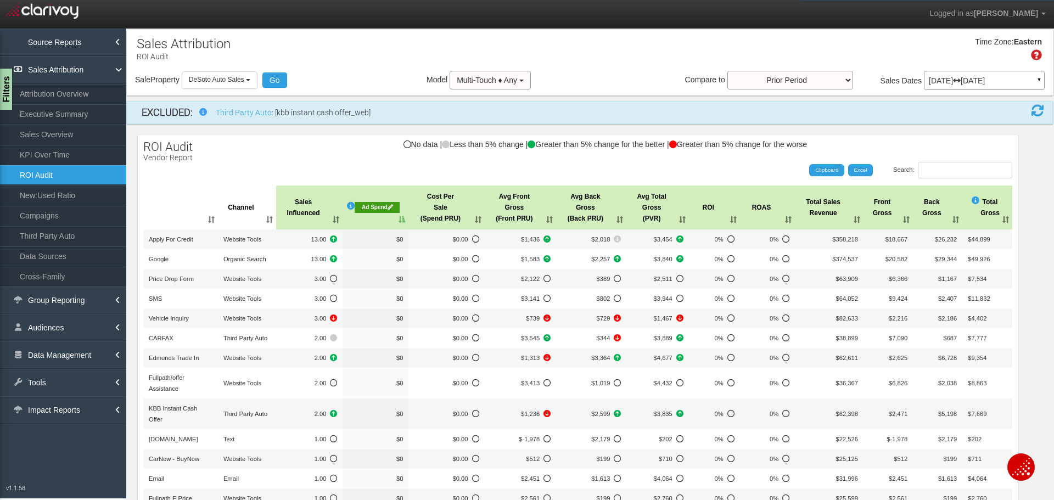
click at [401, 219] on th "Ad Spend" at bounding box center [376, 208] width 66 height 44
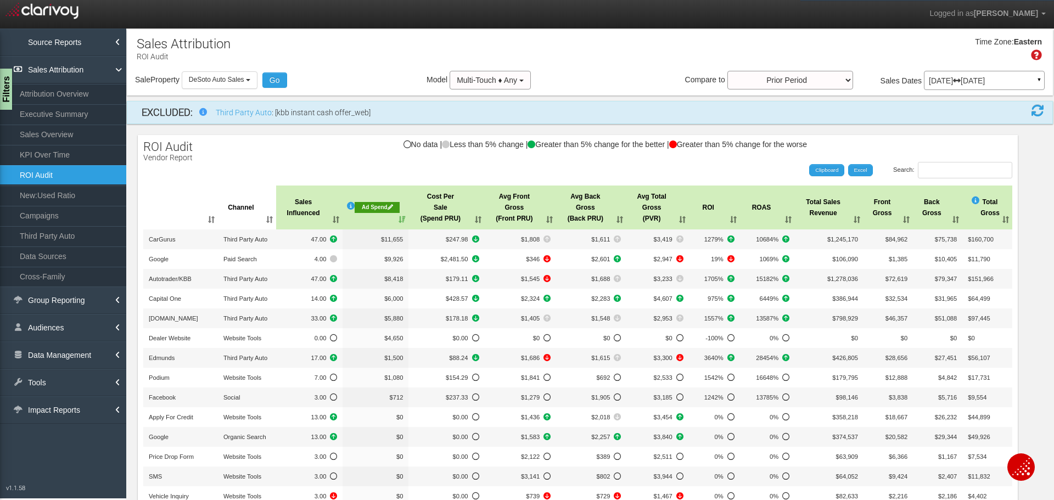
click at [373, 206] on div "Ad Spend" at bounding box center [377, 207] width 45 height 11
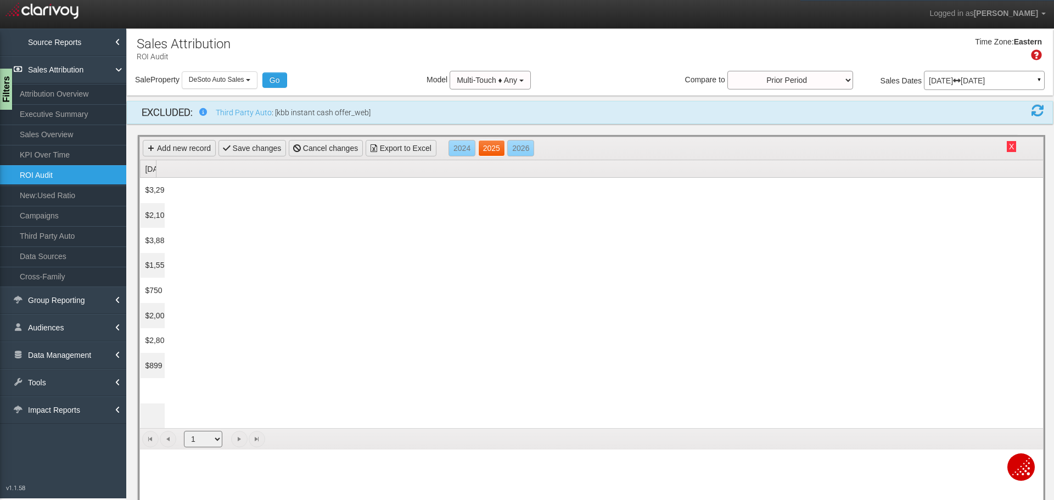
click at [494, 150] on link "2025" at bounding box center [491, 148] width 27 height 16
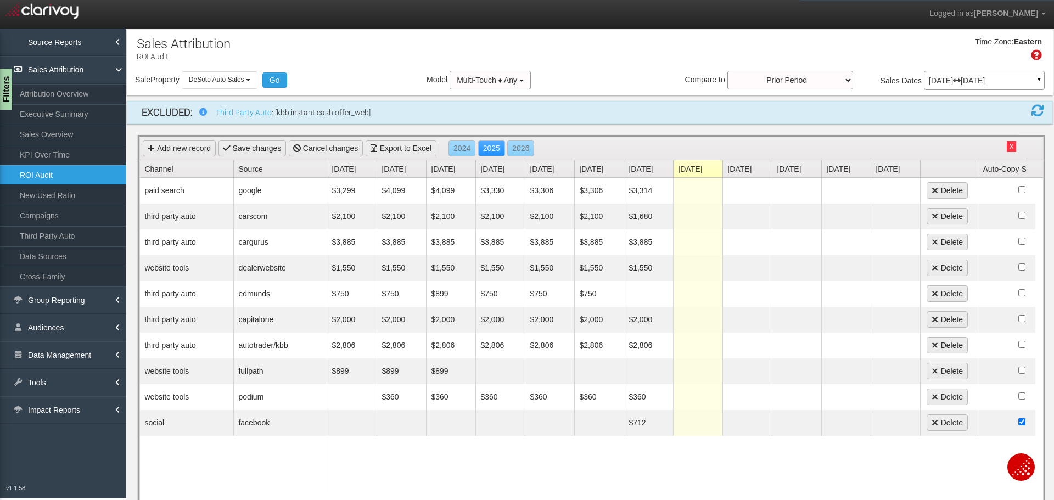
drag, startPoint x: 1003, startPoint y: 144, endPoint x: 996, endPoint y: 146, distance: 7.9
click at [1007, 144] on button "X" at bounding box center [1011, 146] width 9 height 11
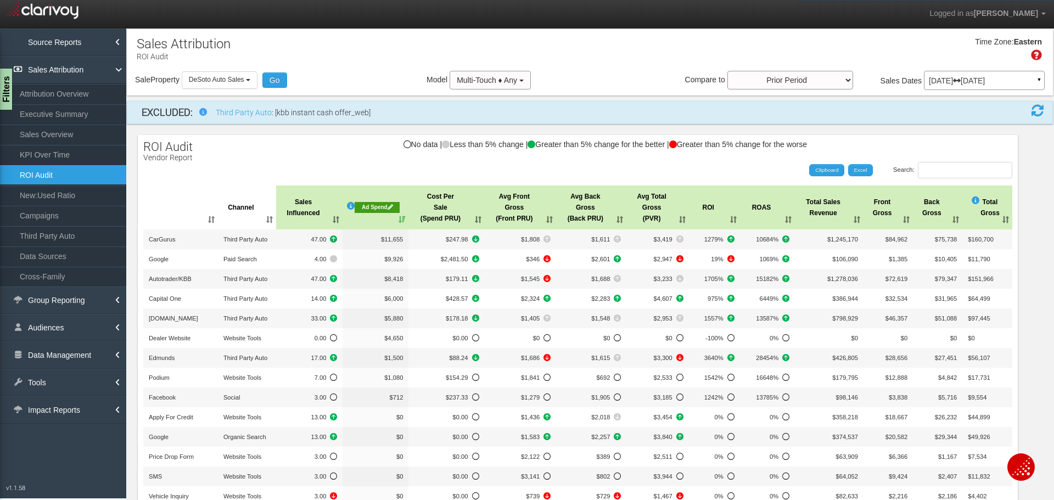
drag, startPoint x: 984, startPoint y: 81, endPoint x: 910, endPoint y: 118, distance: 83.0
click at [984, 81] on p "May 01, 2025 Jul 31, 2025" at bounding box center [984, 81] width 111 height 8
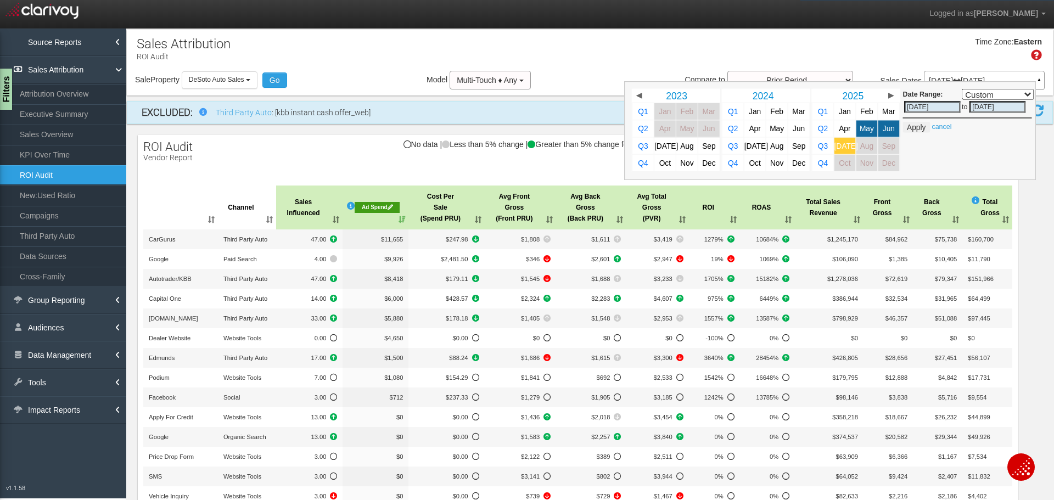
click at [834, 145] on link "[DATE]" at bounding box center [844, 146] width 21 height 16
select select ","
type input "[DATE]"
click at [903, 127] on button "Apply" at bounding box center [916, 127] width 27 height 11
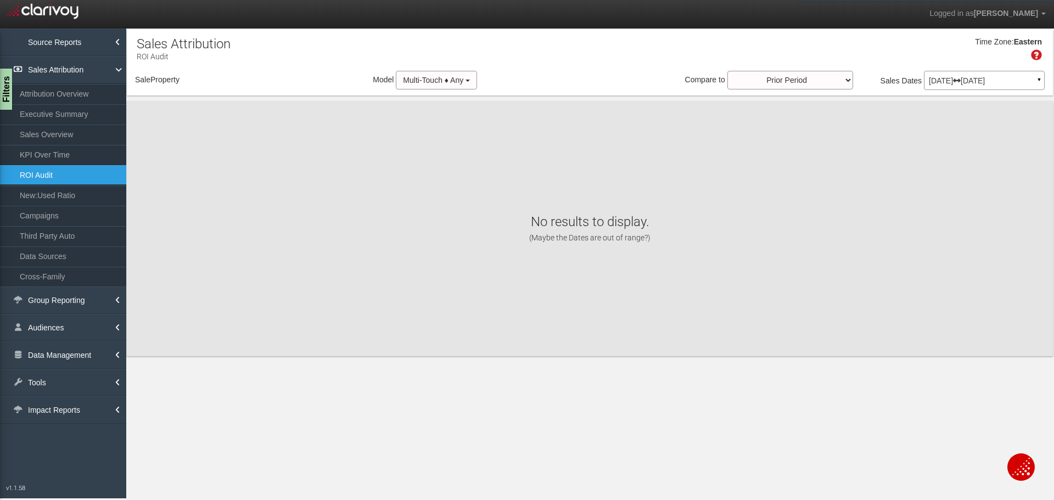
select select "object:11532"
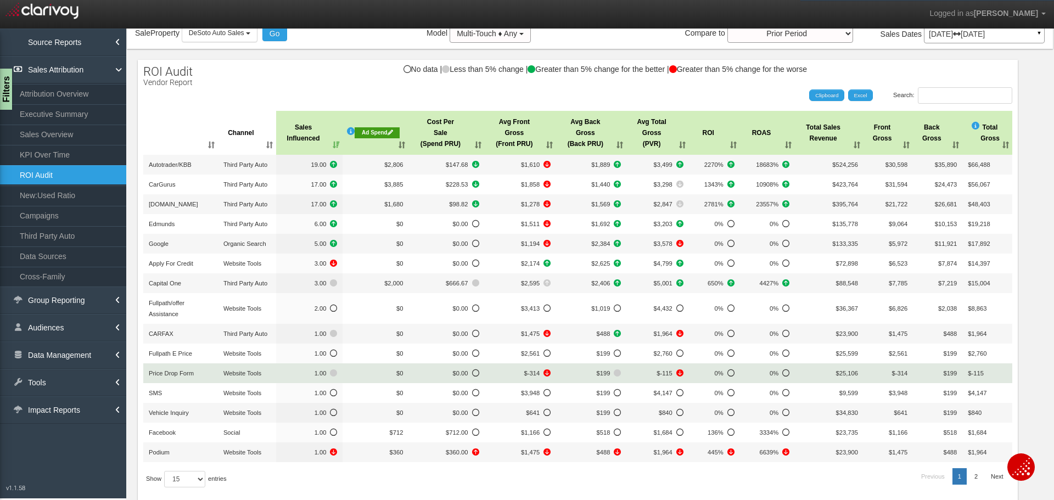
scroll to position [110, 0]
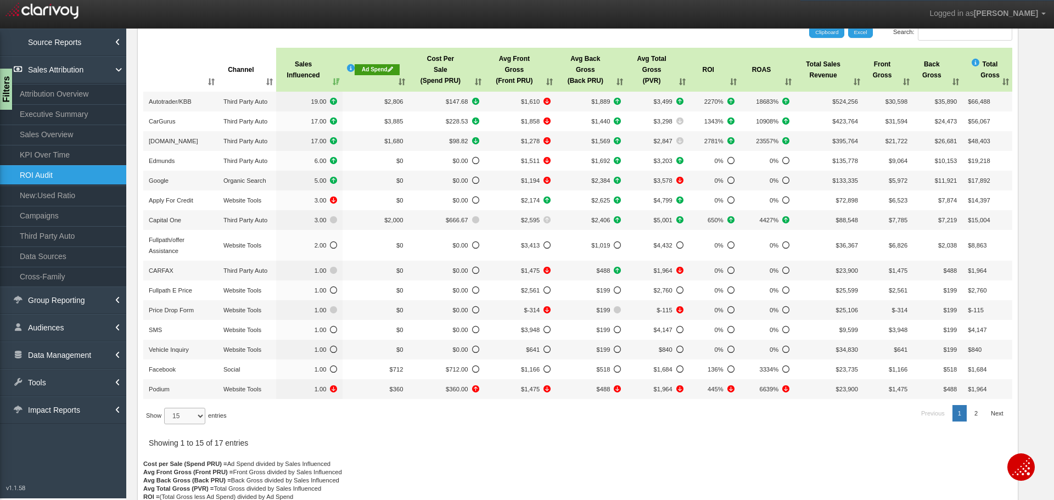
click at [199, 415] on select "15 30 50 All" at bounding box center [184, 416] width 41 height 16
select select "50"
click at [166, 424] on select "15 30 50 All" at bounding box center [184, 416] width 41 height 16
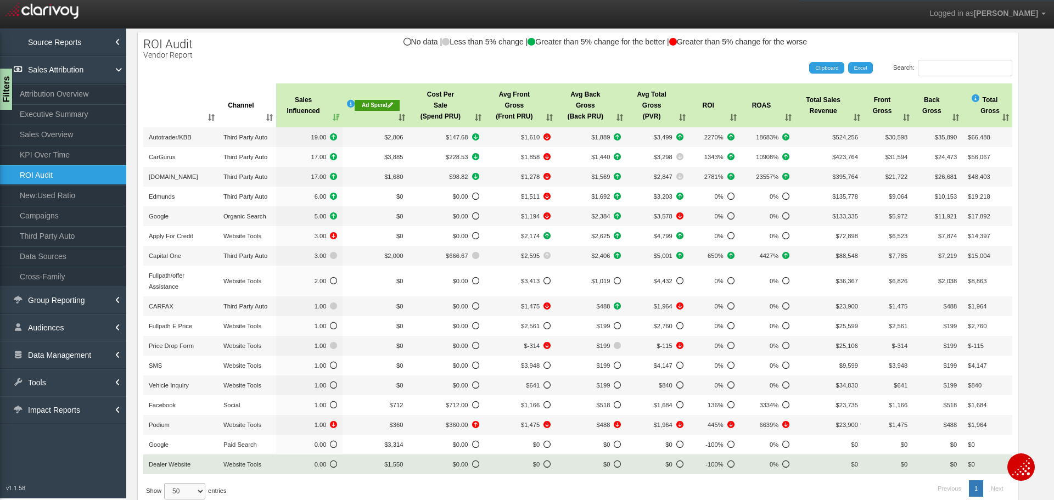
scroll to position [55, 0]
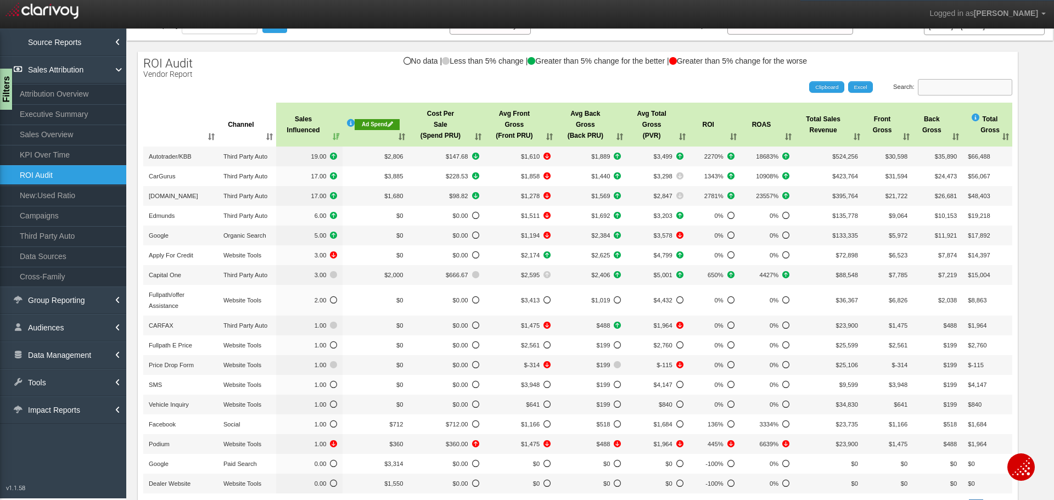
click at [918, 89] on input "Search:" at bounding box center [965, 87] width 94 height 16
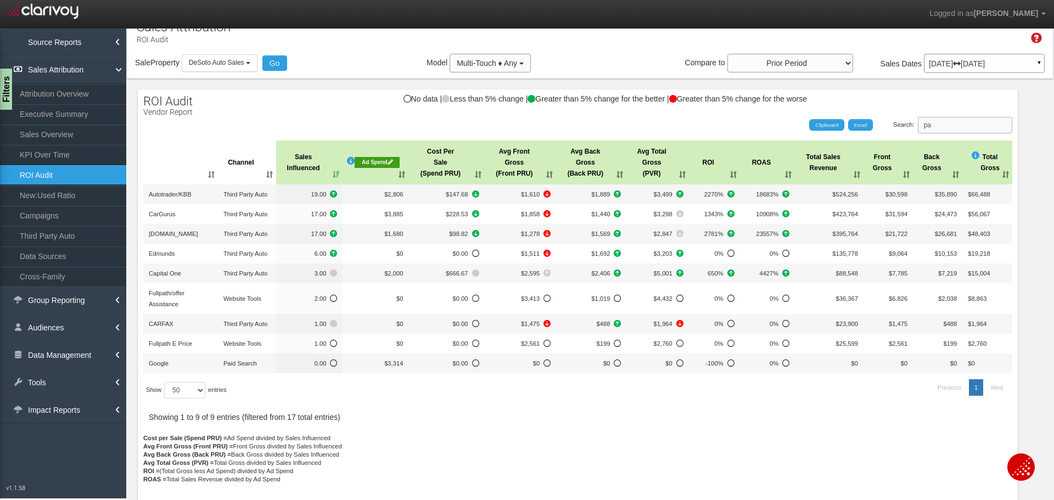
scroll to position [17, 0]
type input "pai"
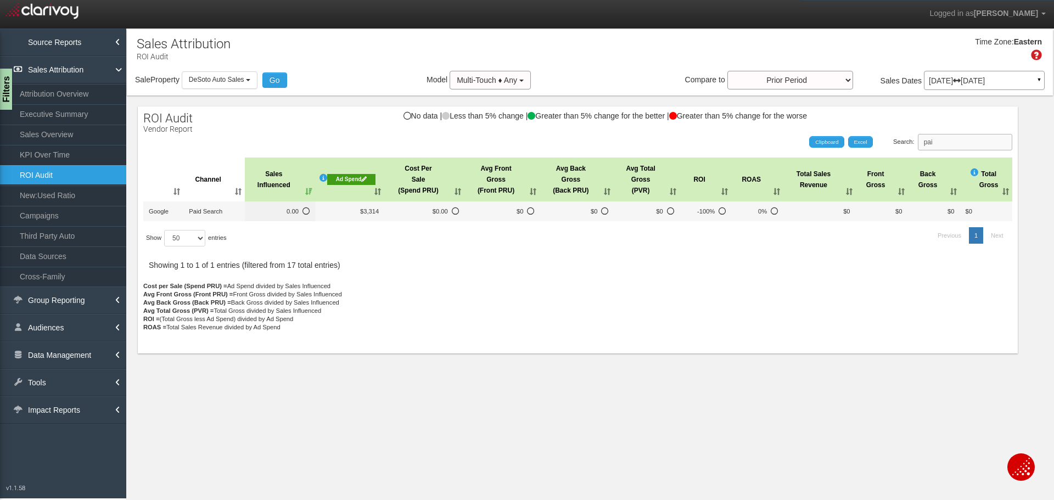
scroll to position [0, 0]
drag, startPoint x: 940, startPoint y: 142, endPoint x: 895, endPoint y: 136, distance: 45.4
click at [896, 136] on label "Search: pai" at bounding box center [952, 142] width 119 height 16
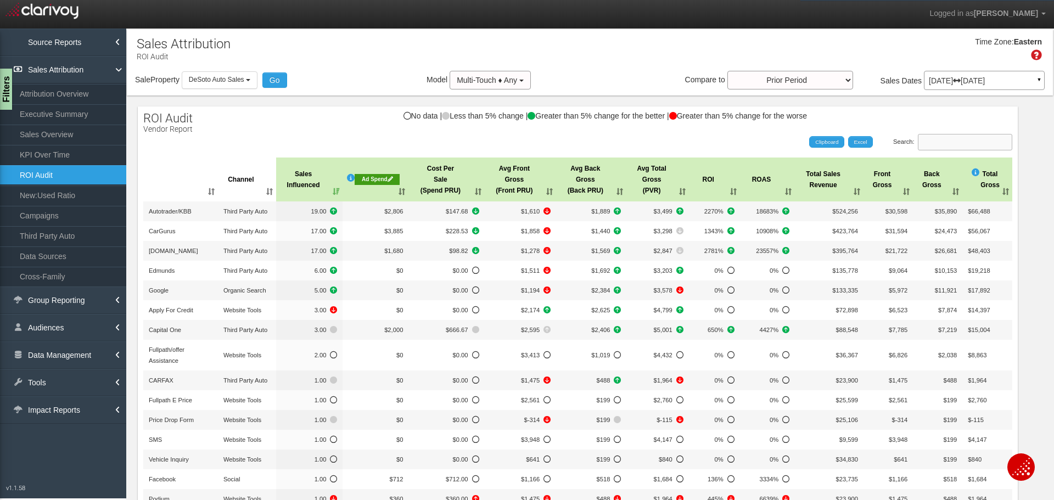
click at [966, 135] on input "Search:" at bounding box center [965, 142] width 94 height 16
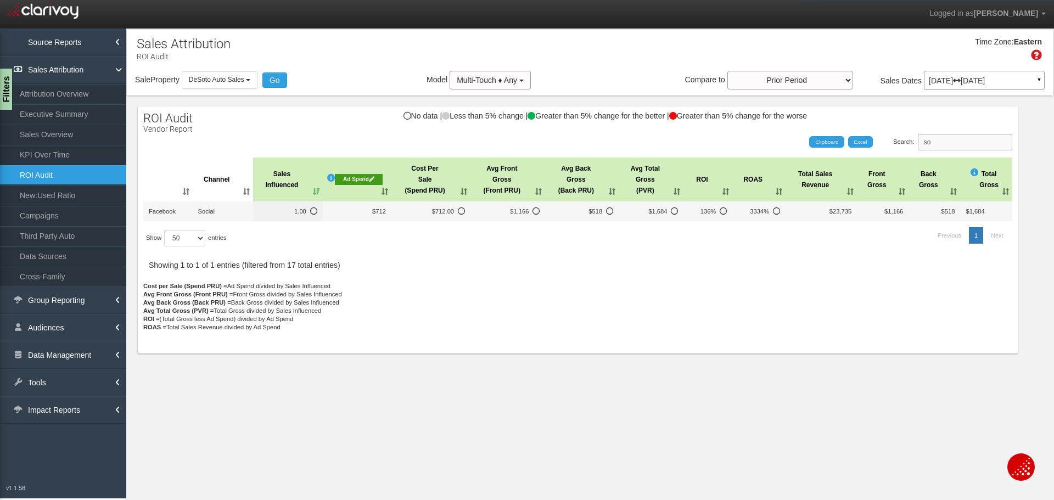
type input "s"
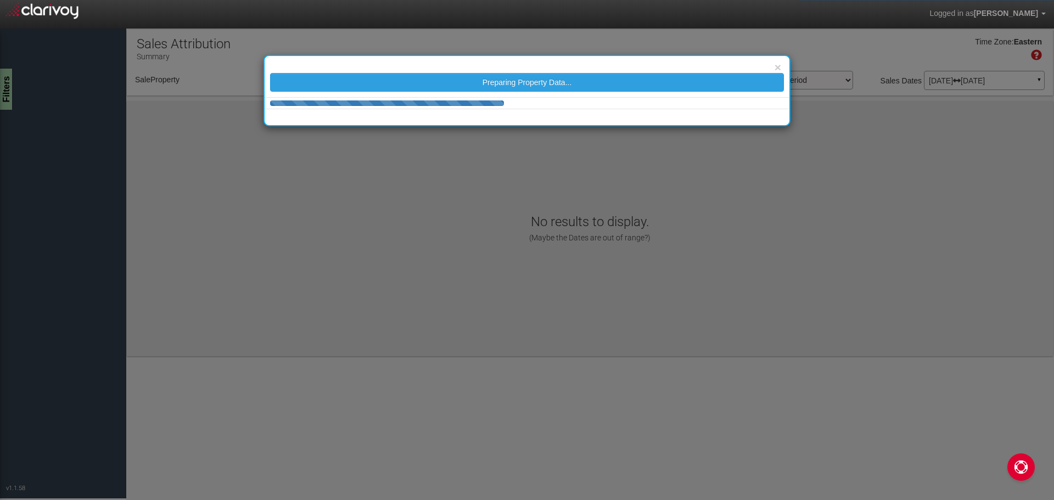
select select "object:2155"
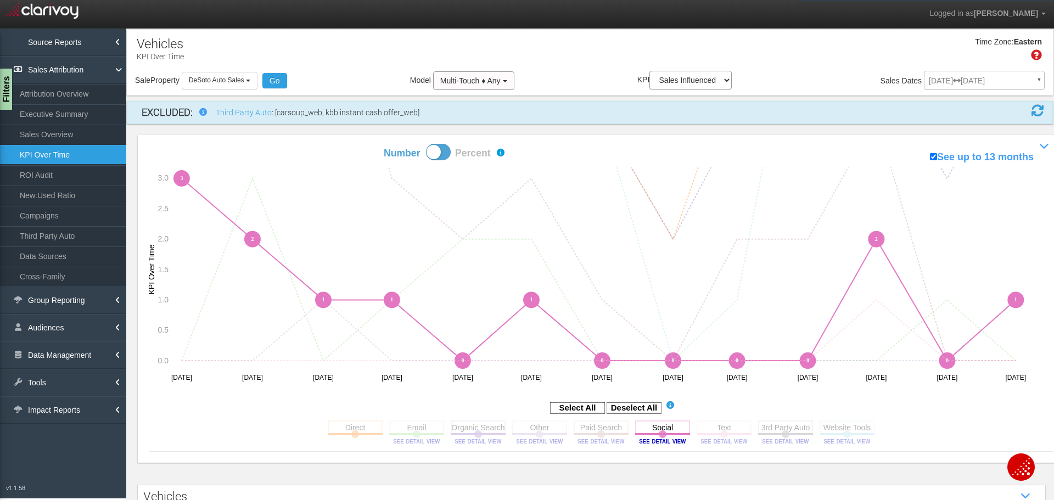
select select "object:32277"
